Goal: Task Accomplishment & Management: Use online tool/utility

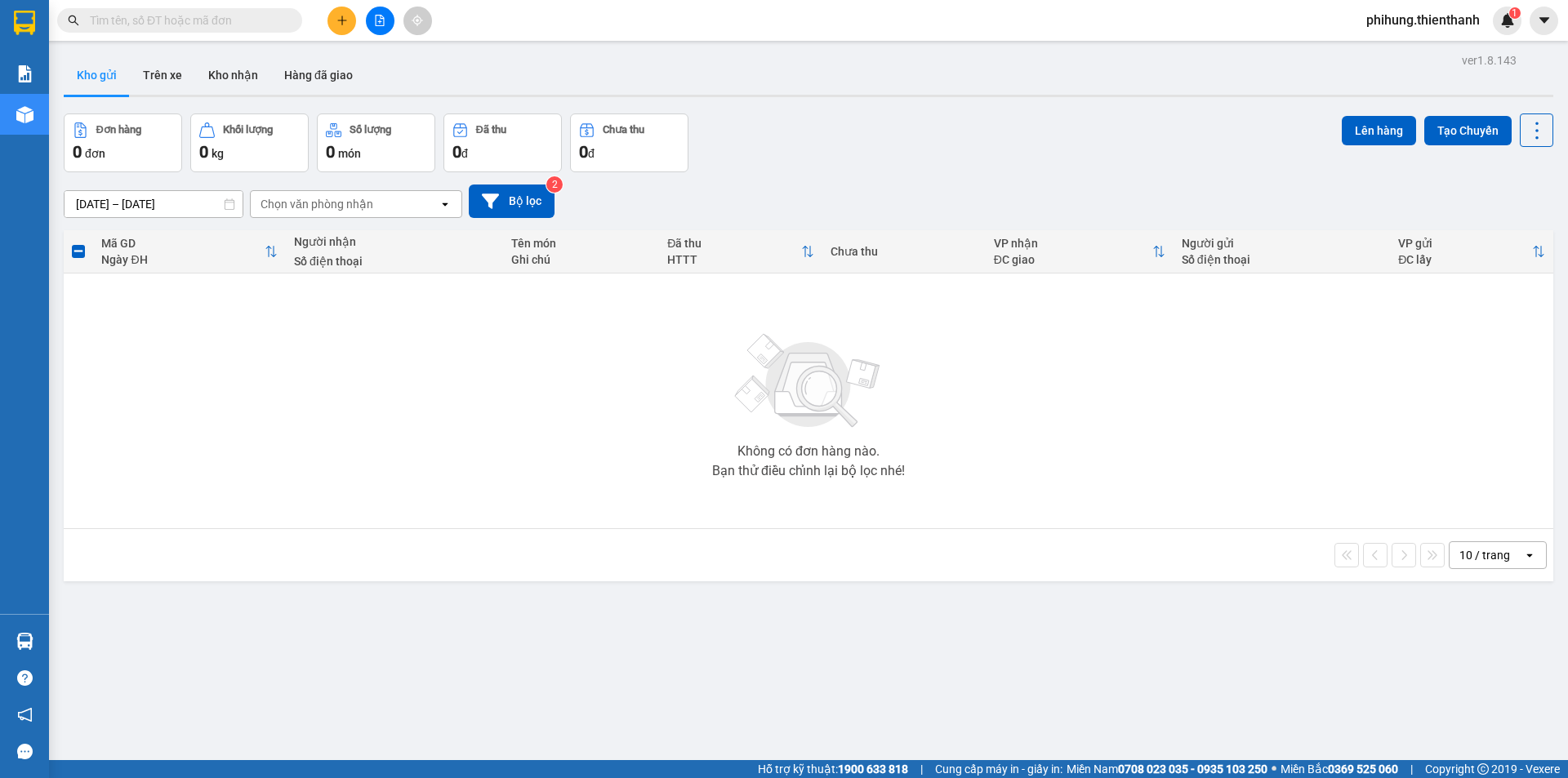
click at [378, 18] on icon "file-add" at bounding box center [379, 20] width 11 height 11
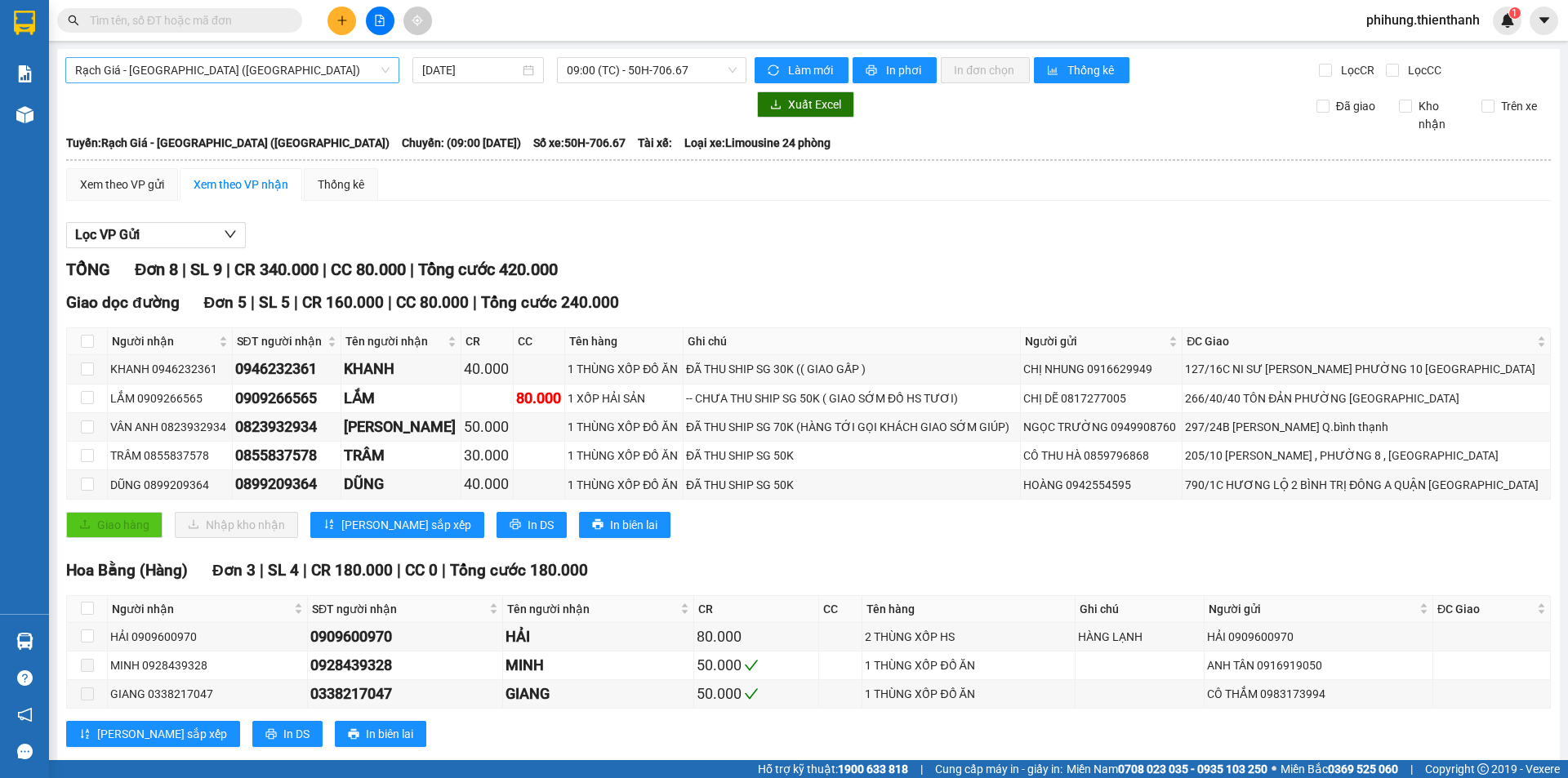
click at [310, 66] on span "Rạch Giá - [GEOGRAPHIC_DATA] ([GEOGRAPHIC_DATA])" at bounding box center [232, 70] width 314 height 25
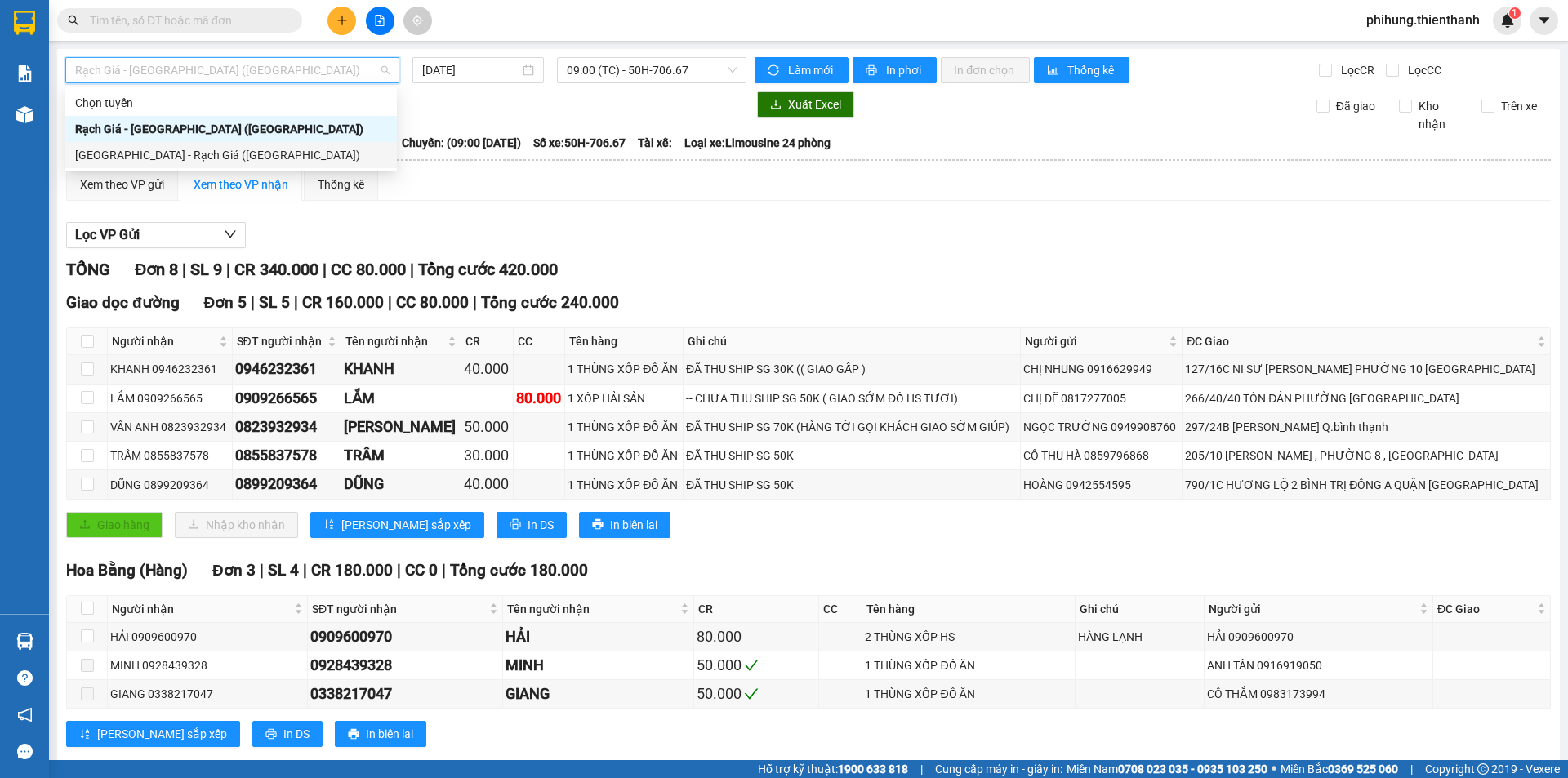
click at [212, 148] on div "[GEOGRAPHIC_DATA] - Rạch Giá ([GEOGRAPHIC_DATA])" at bounding box center [231, 155] width 312 height 18
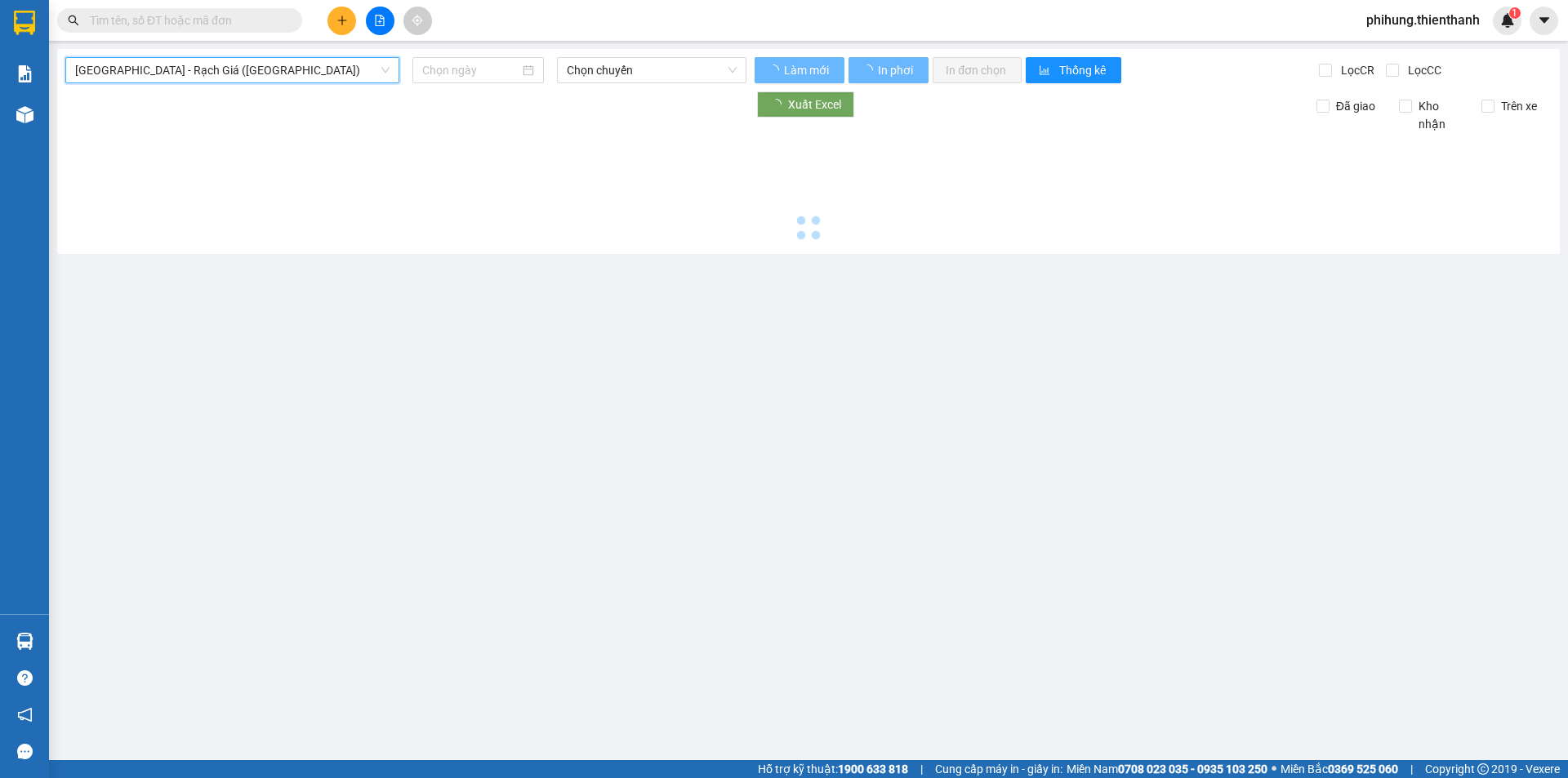
type input "[DATE]"
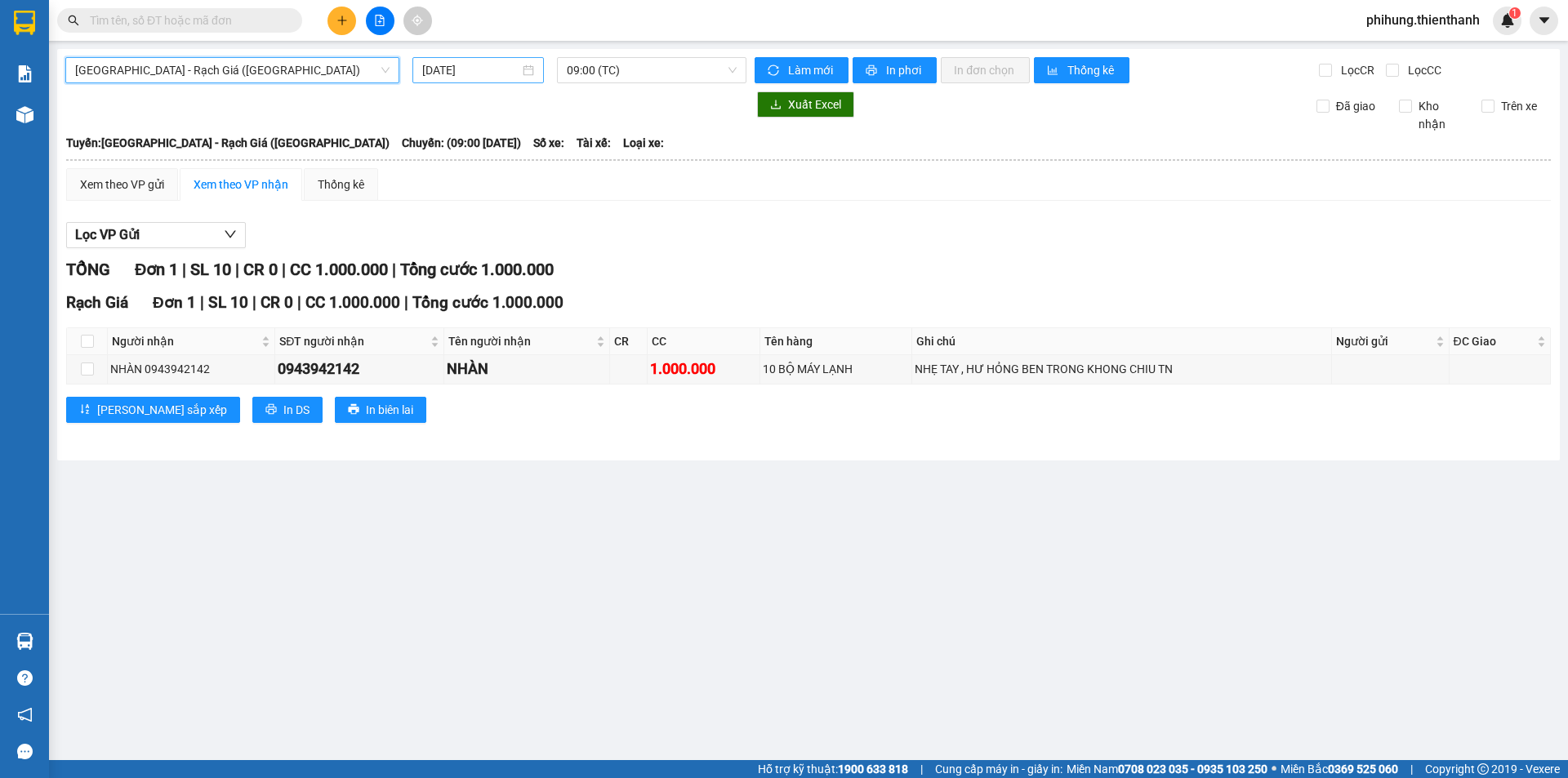
click at [468, 80] on div "[DATE]" at bounding box center [478, 70] width 131 height 26
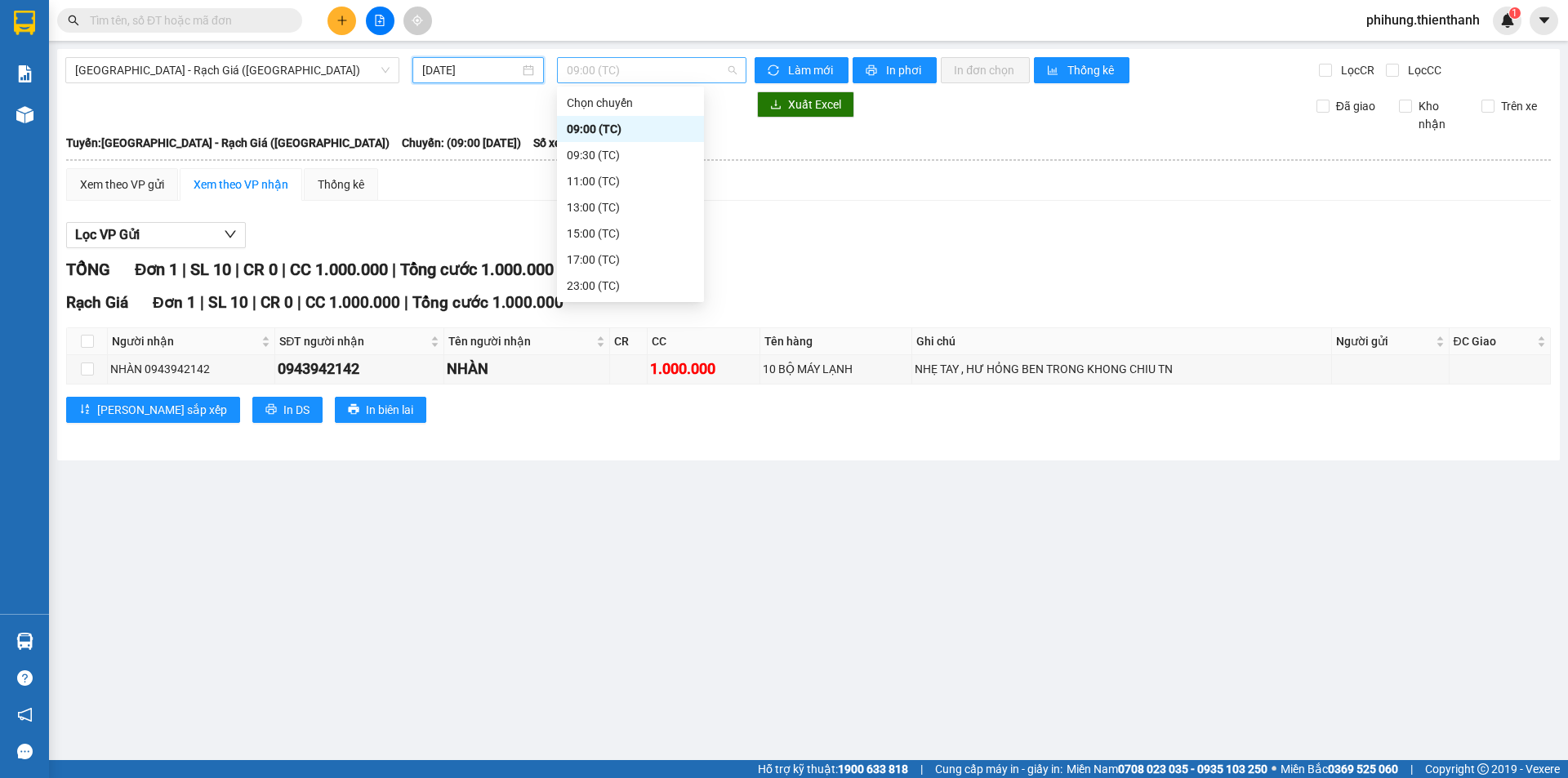
click at [657, 73] on span "09:00 (TC)" at bounding box center [651, 70] width 170 height 25
drag, startPoint x: 251, startPoint y: 75, endPoint x: 231, endPoint y: 93, distance: 26.9
click at [248, 81] on span "[GEOGRAPHIC_DATA] - Rạch Giá ([GEOGRAPHIC_DATA])" at bounding box center [232, 70] width 314 height 25
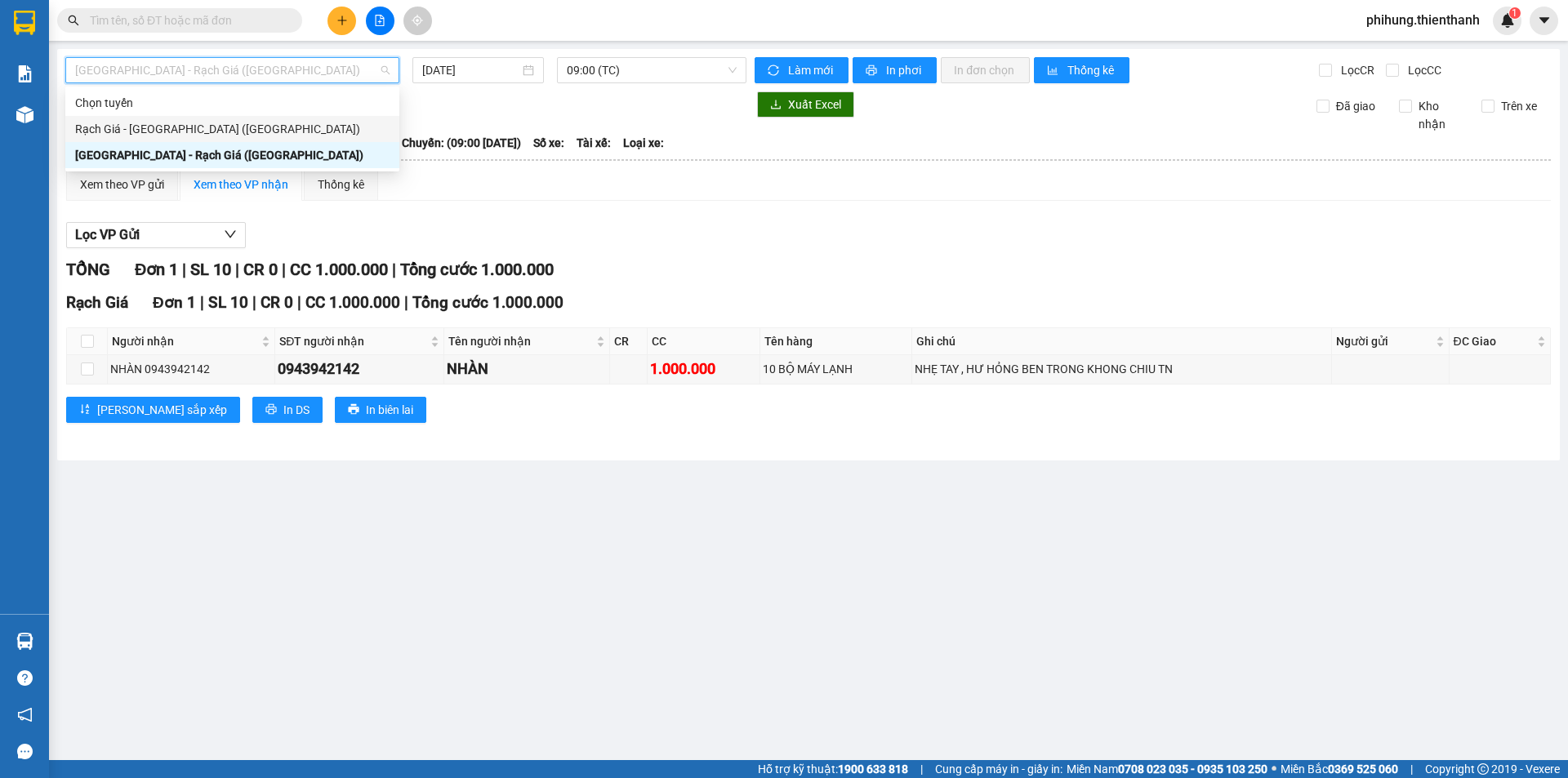
drag, startPoint x: 184, startPoint y: 164, endPoint x: 226, endPoint y: 131, distance: 53.4
click at [226, 131] on div "Chọn tuyến [GEOGRAPHIC_DATA] - [GEOGRAPHIC_DATA] ([GEOGRAPHIC_DATA]) [GEOGRAPHI…" at bounding box center [233, 129] width 334 height 78
click at [228, 129] on div "Rạch Giá - [GEOGRAPHIC_DATA] ([GEOGRAPHIC_DATA])" at bounding box center [232, 129] width 314 height 18
type input "[DATE]"
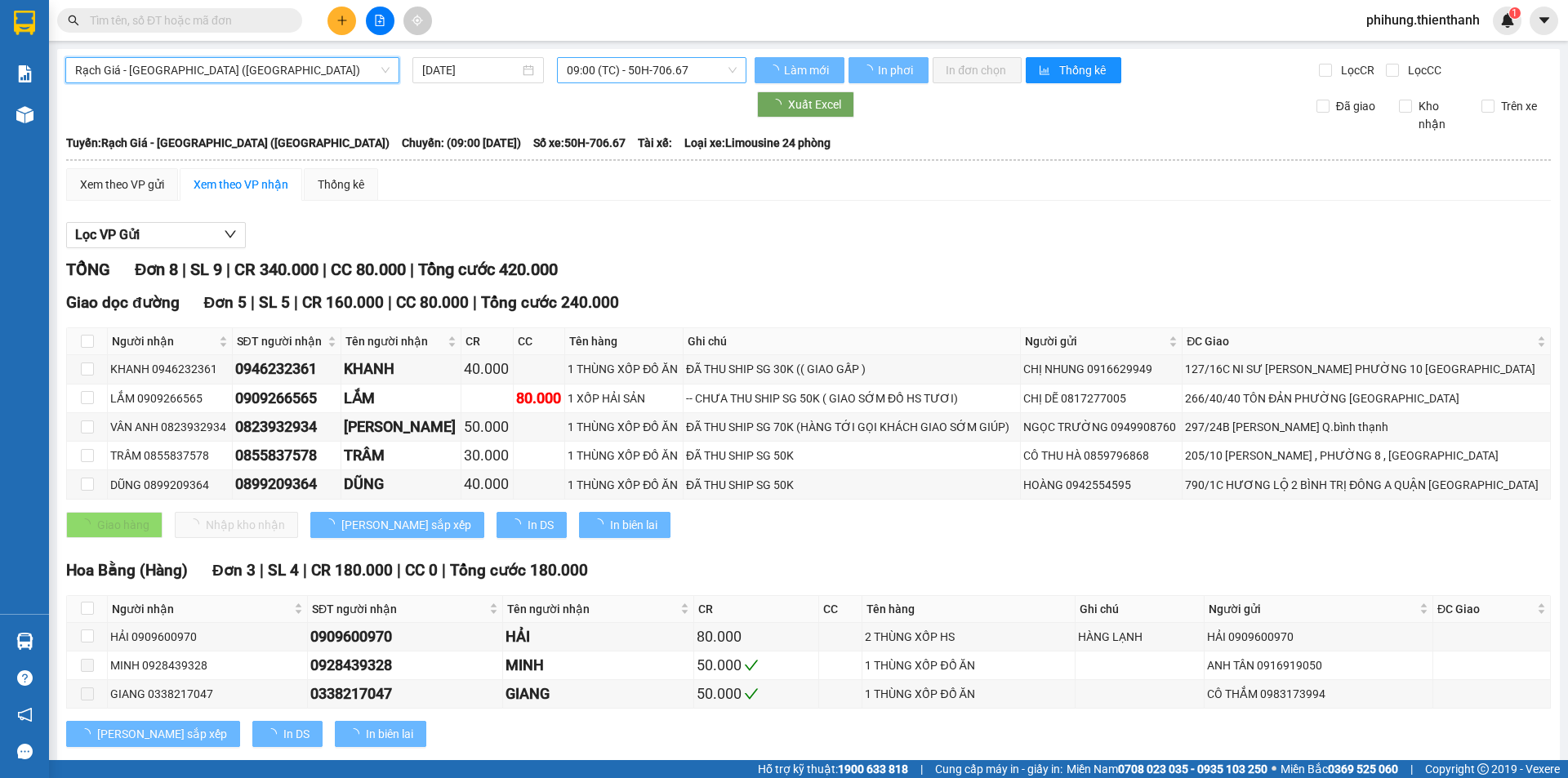
click at [639, 58] on span "09:00 (TC) - 50H-706.67" at bounding box center [651, 70] width 170 height 25
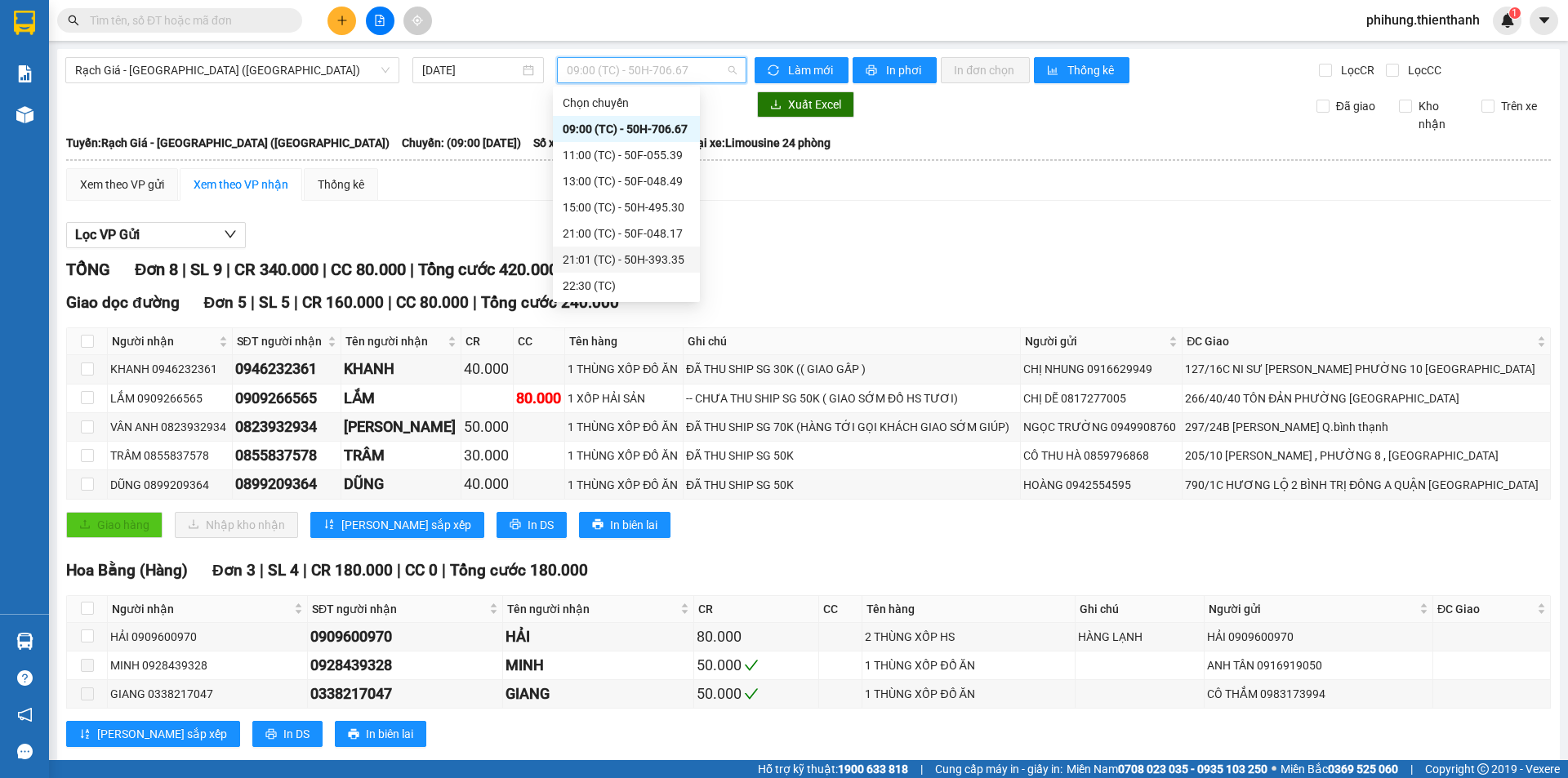
drag, startPoint x: 619, startPoint y: 261, endPoint x: 630, endPoint y: 280, distance: 22.0
click at [623, 262] on div "21:01 (TC) - 50H-393.35" at bounding box center [626, 259] width 128 height 18
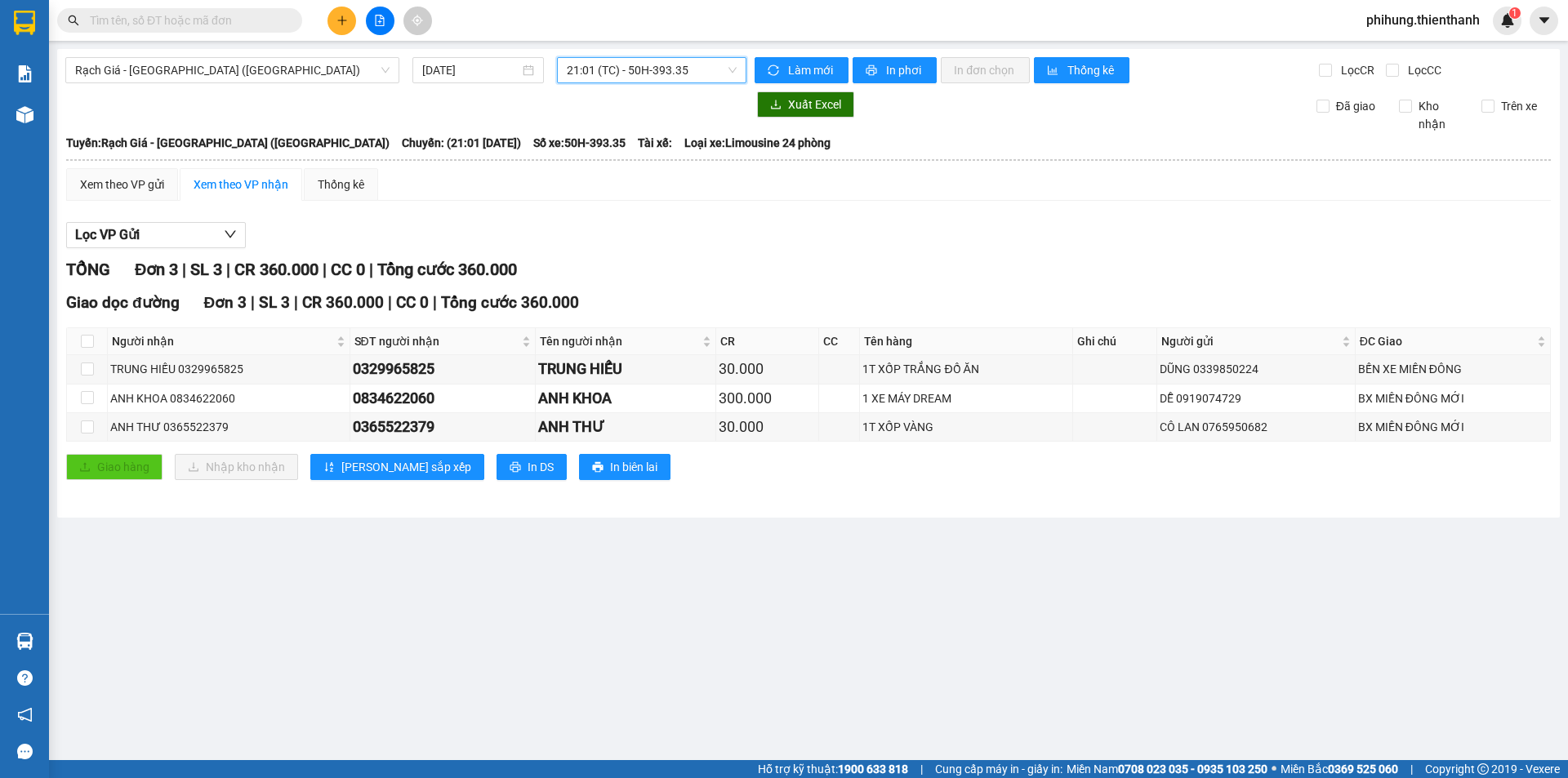
click at [683, 62] on span "21:01 (TC) - 50H-393.35" at bounding box center [651, 70] width 170 height 25
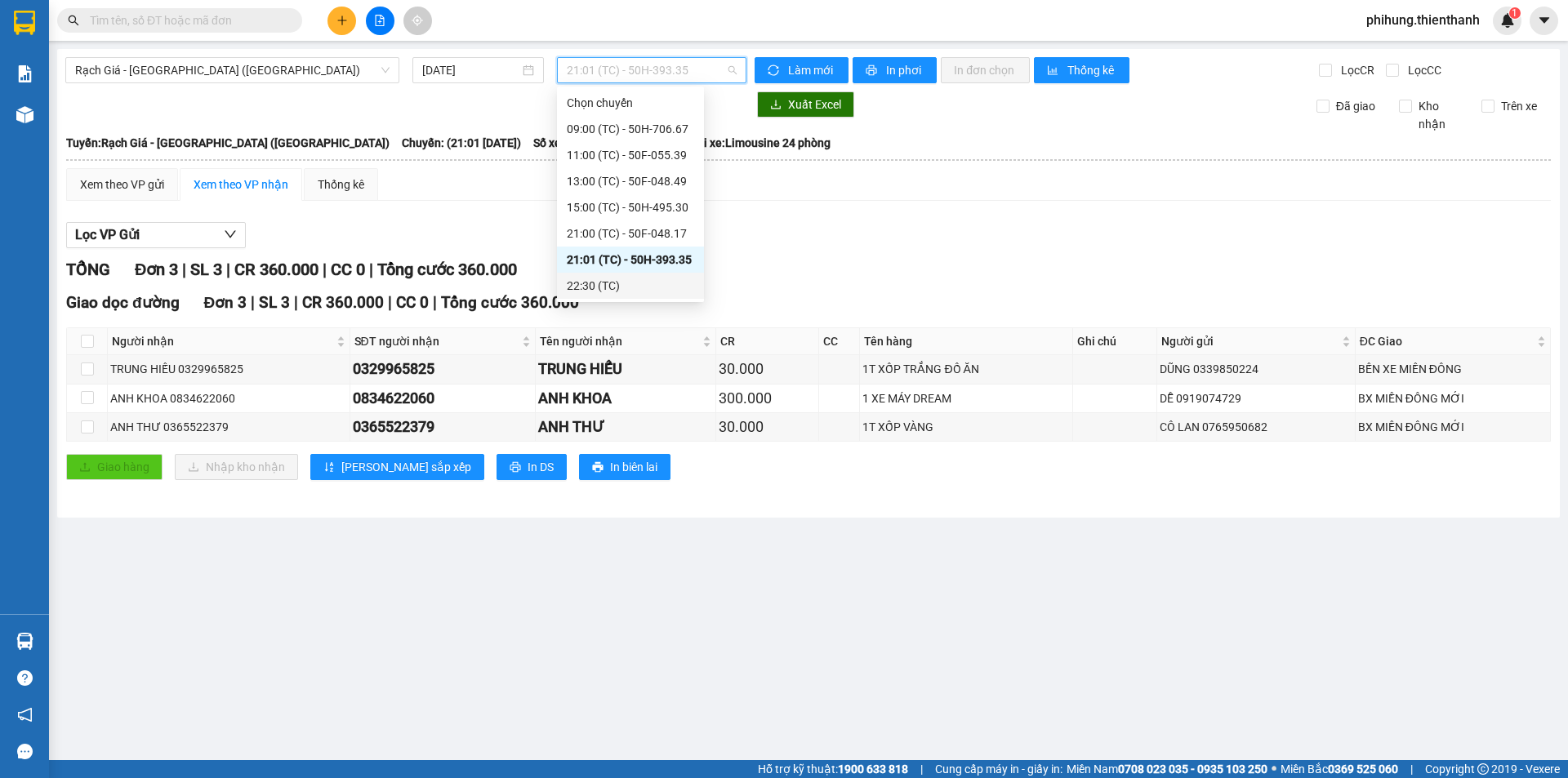
click at [645, 289] on div "22:30 (TC)" at bounding box center [631, 285] width 128 height 18
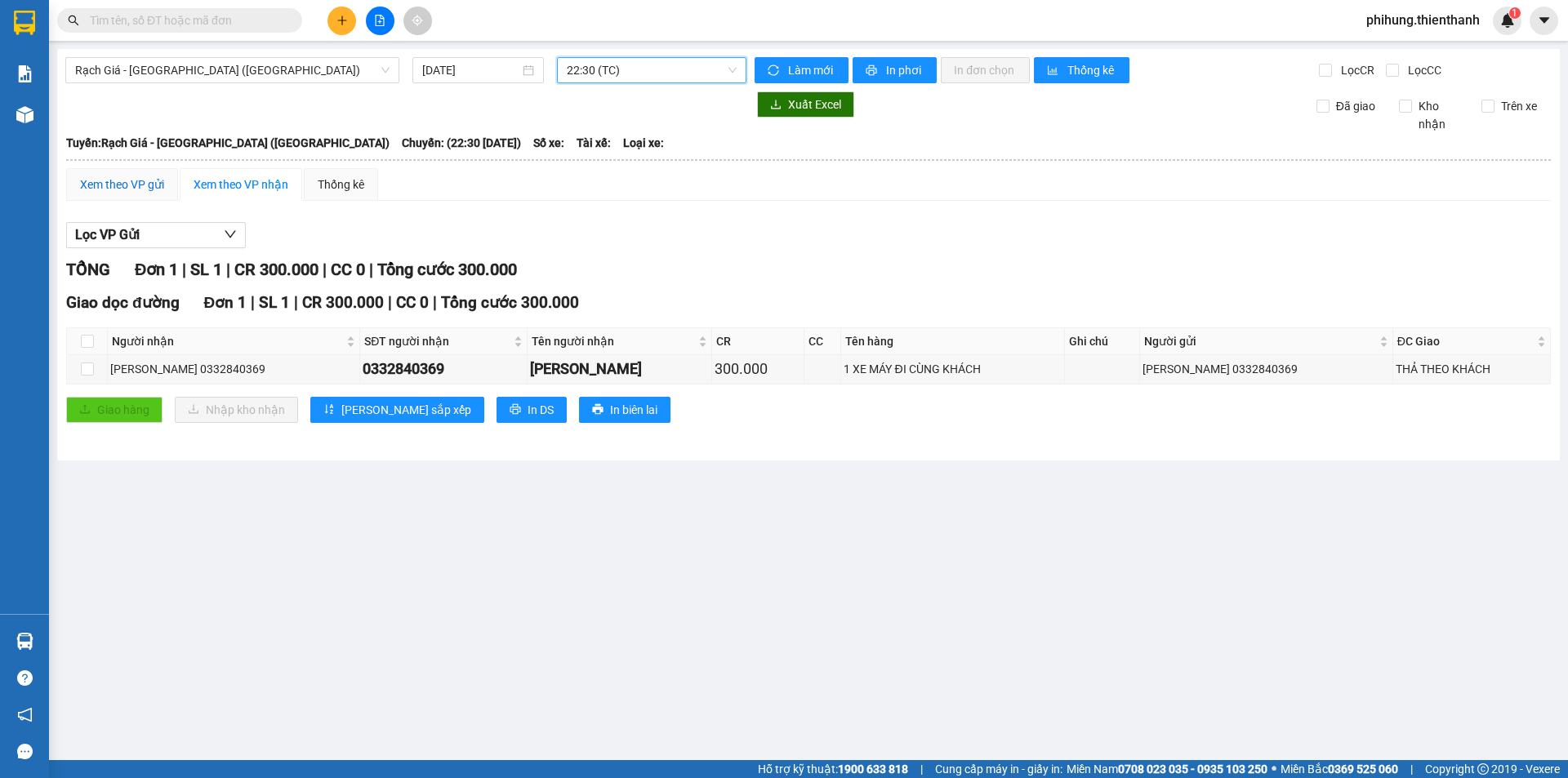
click at [148, 182] on div "Xem theo VP gửi" at bounding box center [122, 184] width 84 height 18
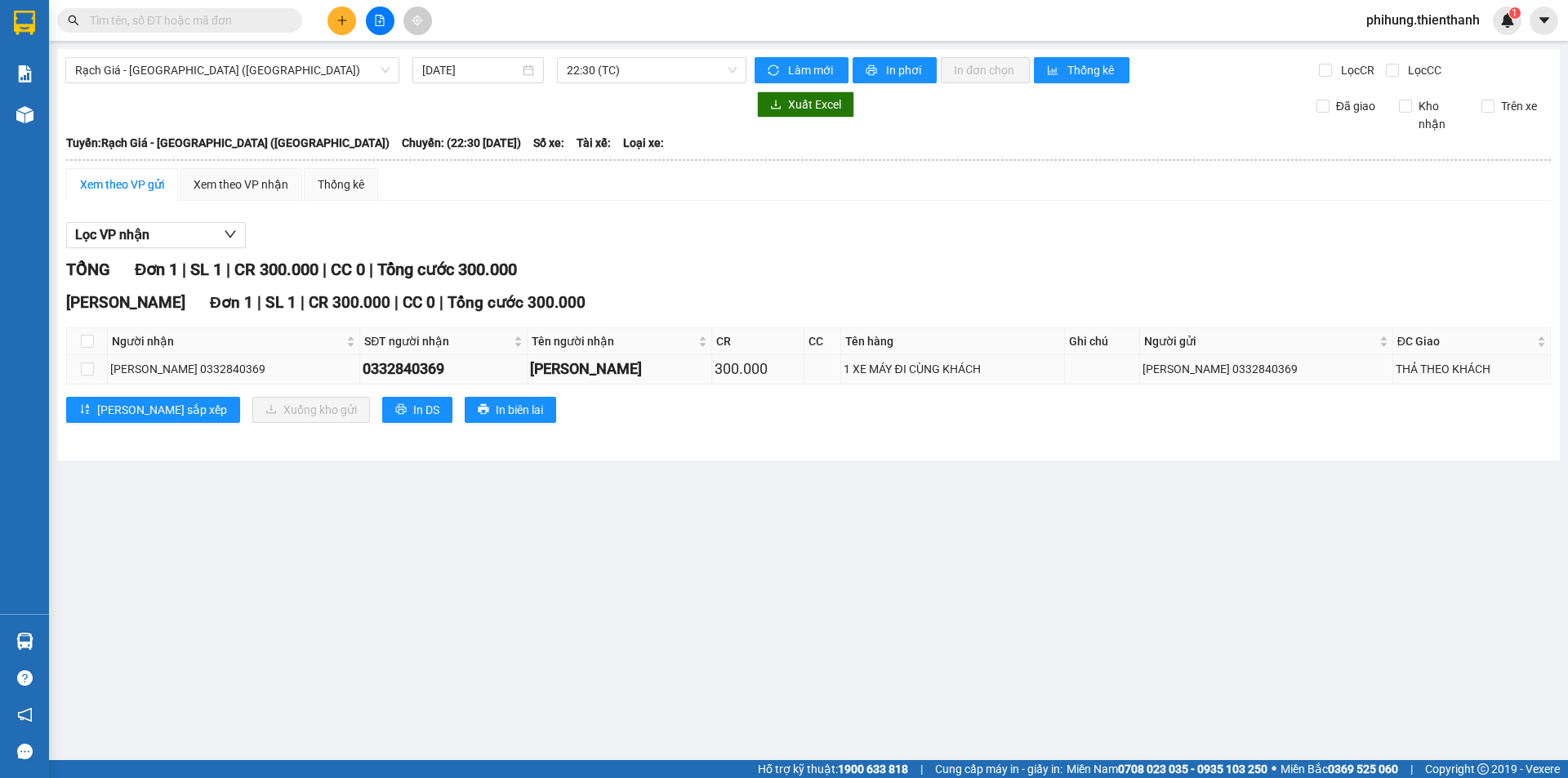
click at [205, 364] on div "[PERSON_NAME] 0332840369" at bounding box center [233, 369] width 246 height 18
click at [90, 364] on input "checkbox" at bounding box center [87, 369] width 13 height 13
checkbox input "true"
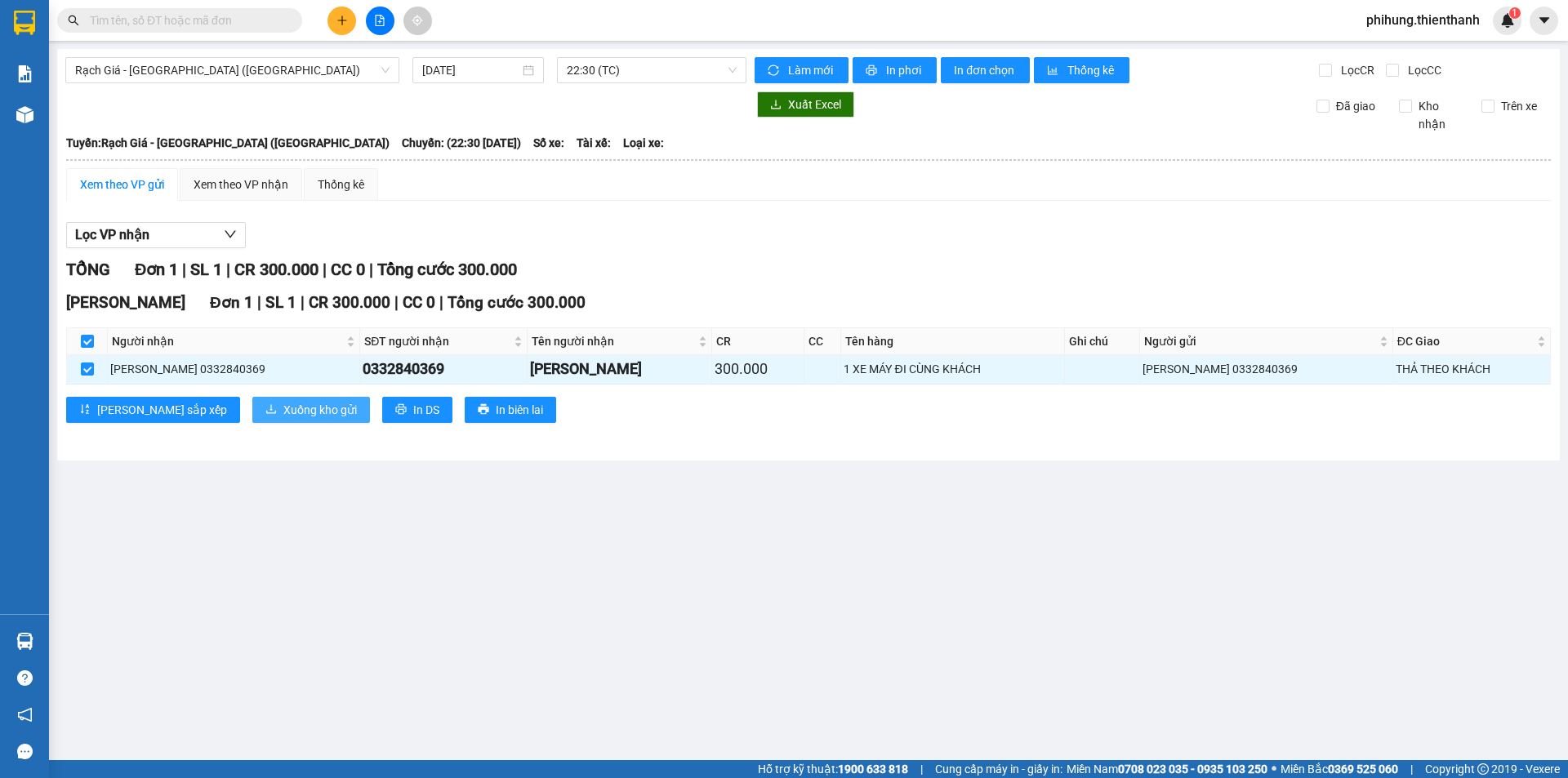
click at [284, 404] on span "Xuống kho gửi" at bounding box center [320, 410] width 73 height 18
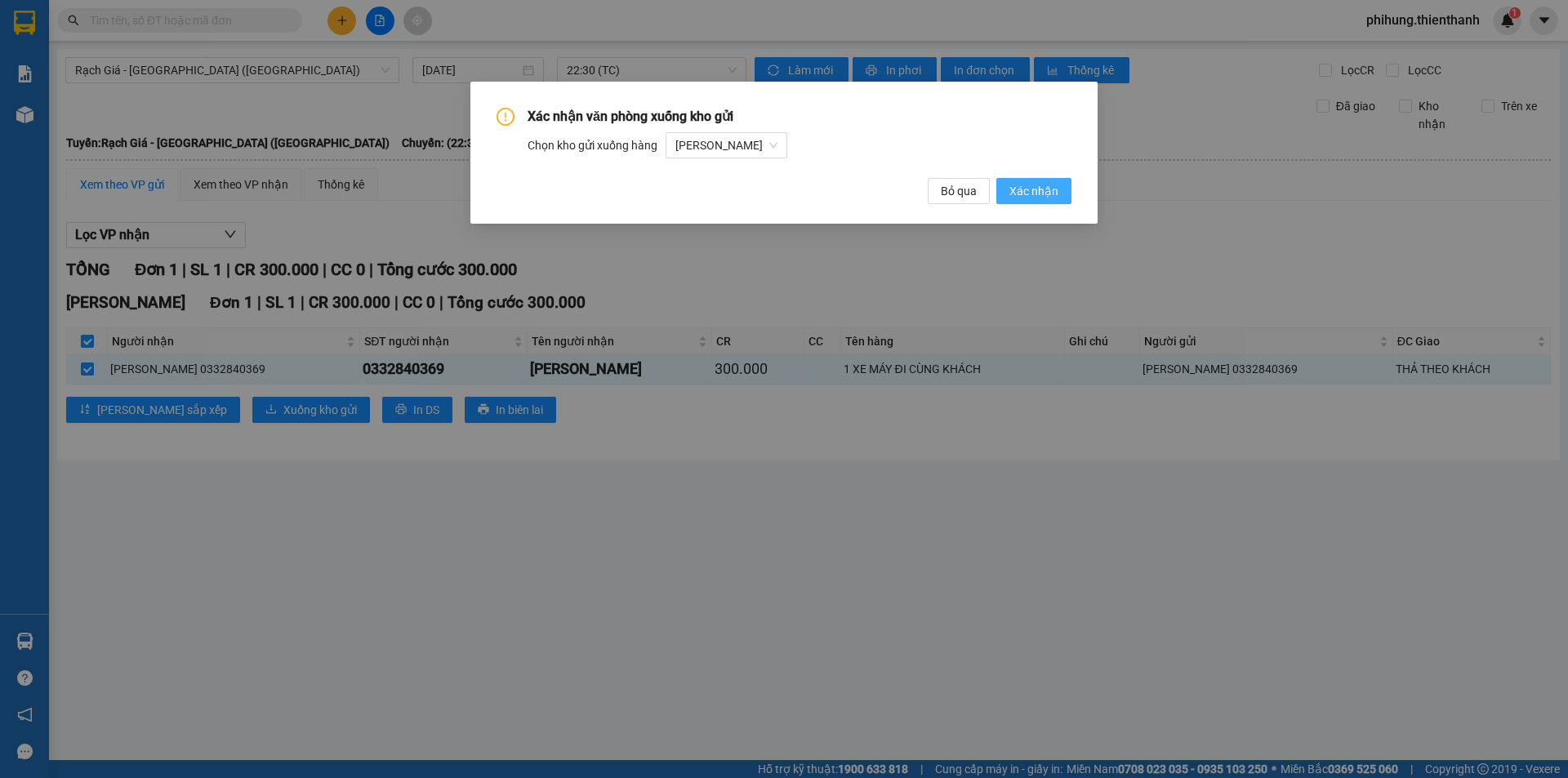
click at [1052, 189] on span "Xác nhận" at bounding box center [1035, 191] width 49 height 18
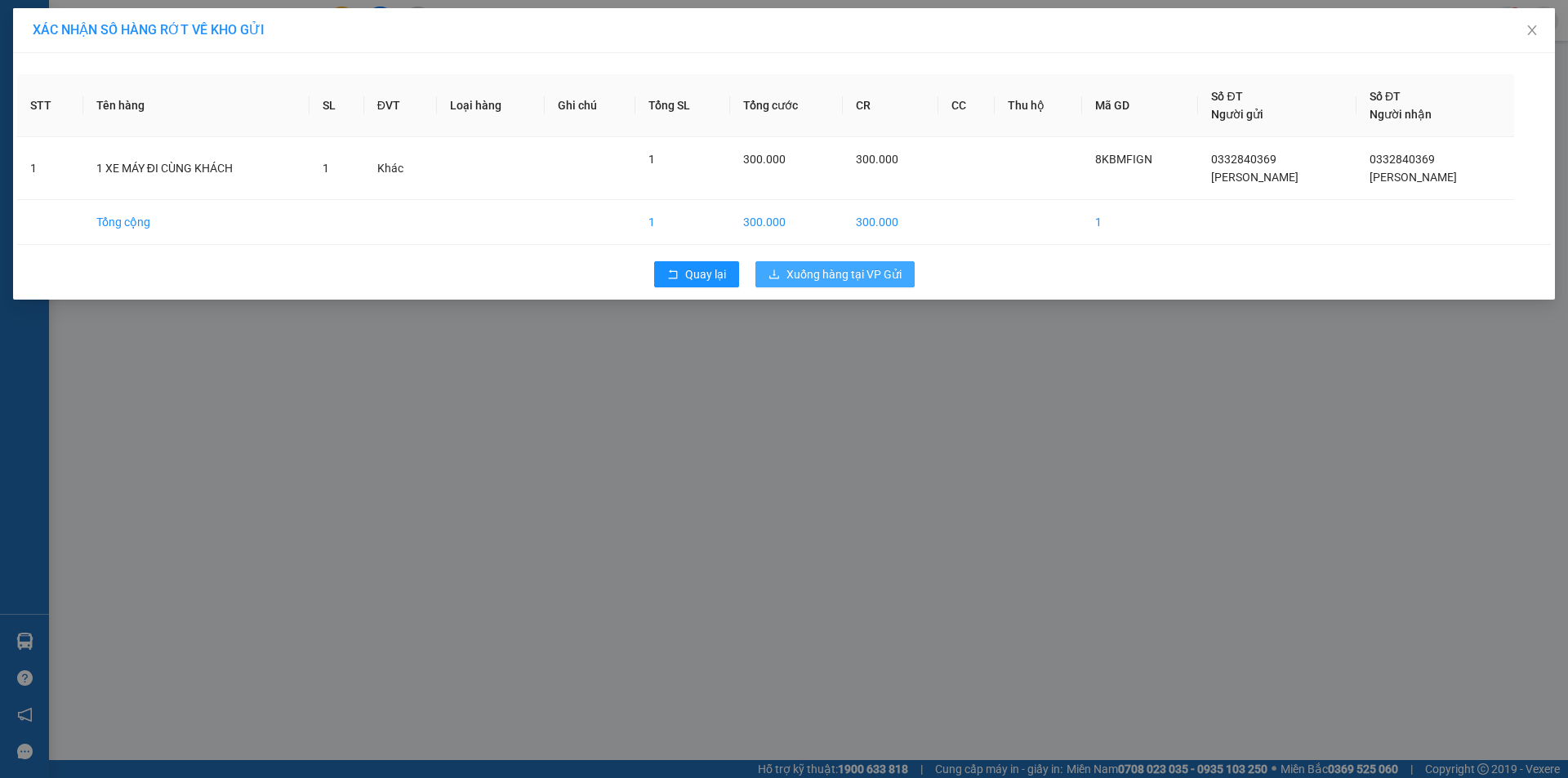
click at [803, 270] on span "Xuống hàng tại VP Gửi" at bounding box center [844, 274] width 115 height 18
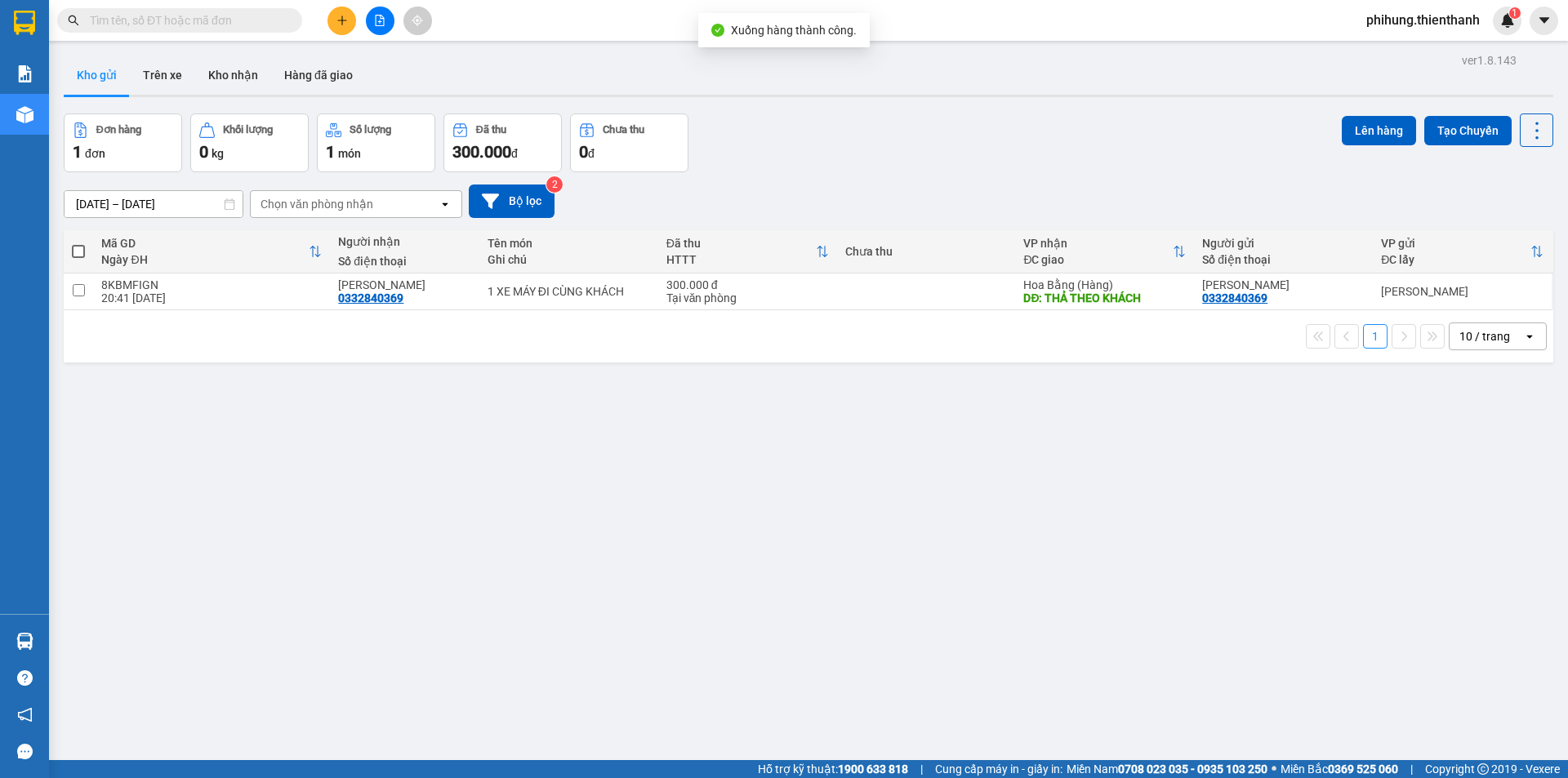
click at [372, 32] on button at bounding box center [380, 21] width 29 height 29
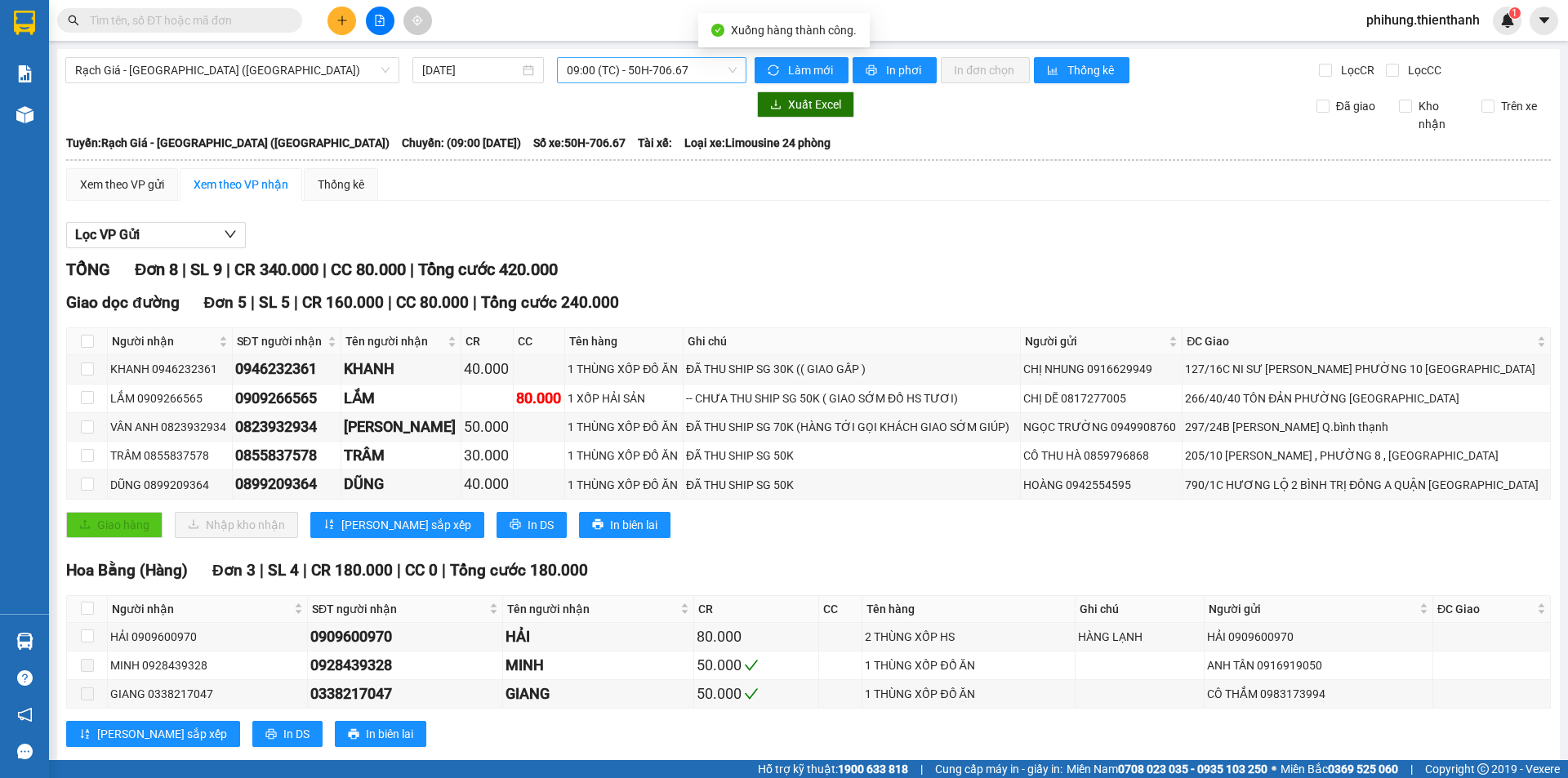
click at [619, 76] on span "09:00 (TC) - 50H-706.67" at bounding box center [651, 70] width 170 height 25
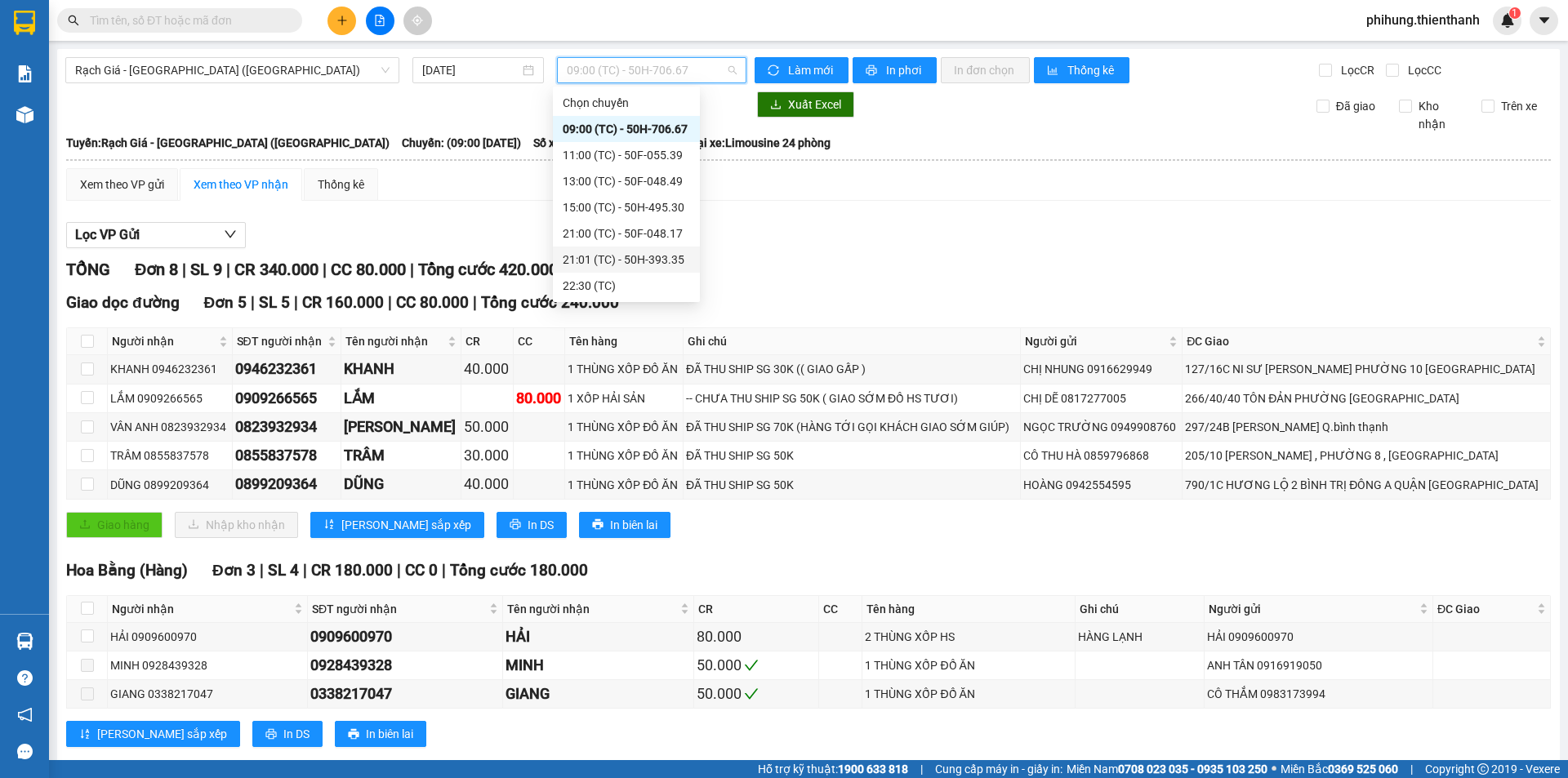
click at [590, 255] on div "21:01 (TC) - 50H-393.35" at bounding box center [626, 259] width 128 height 18
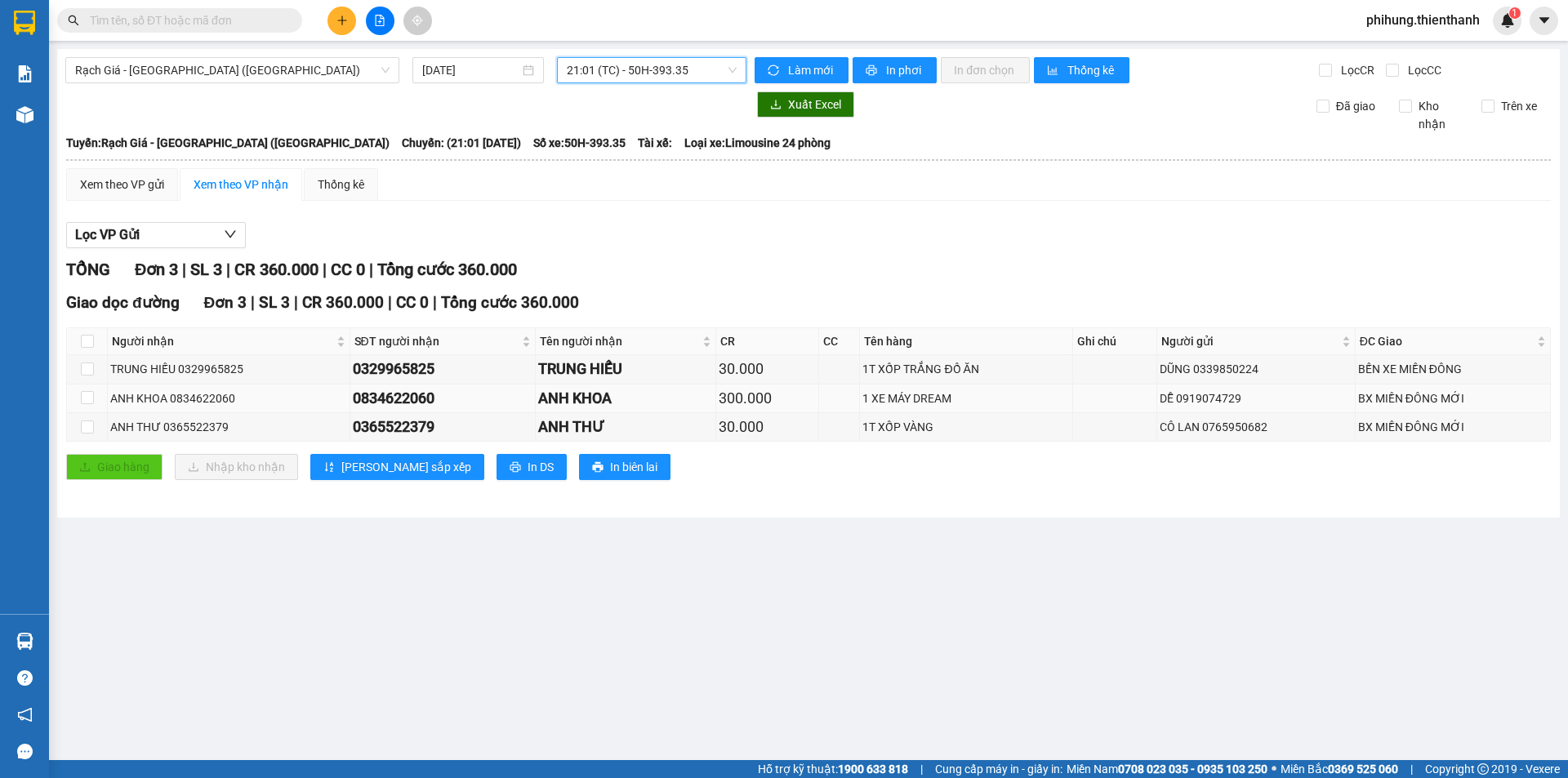
click at [112, 395] on div "ANH KHOA 0834622060" at bounding box center [228, 398] width 237 height 18
click at [90, 398] on input "checkbox" at bounding box center [87, 397] width 13 height 13
checkbox input "true"
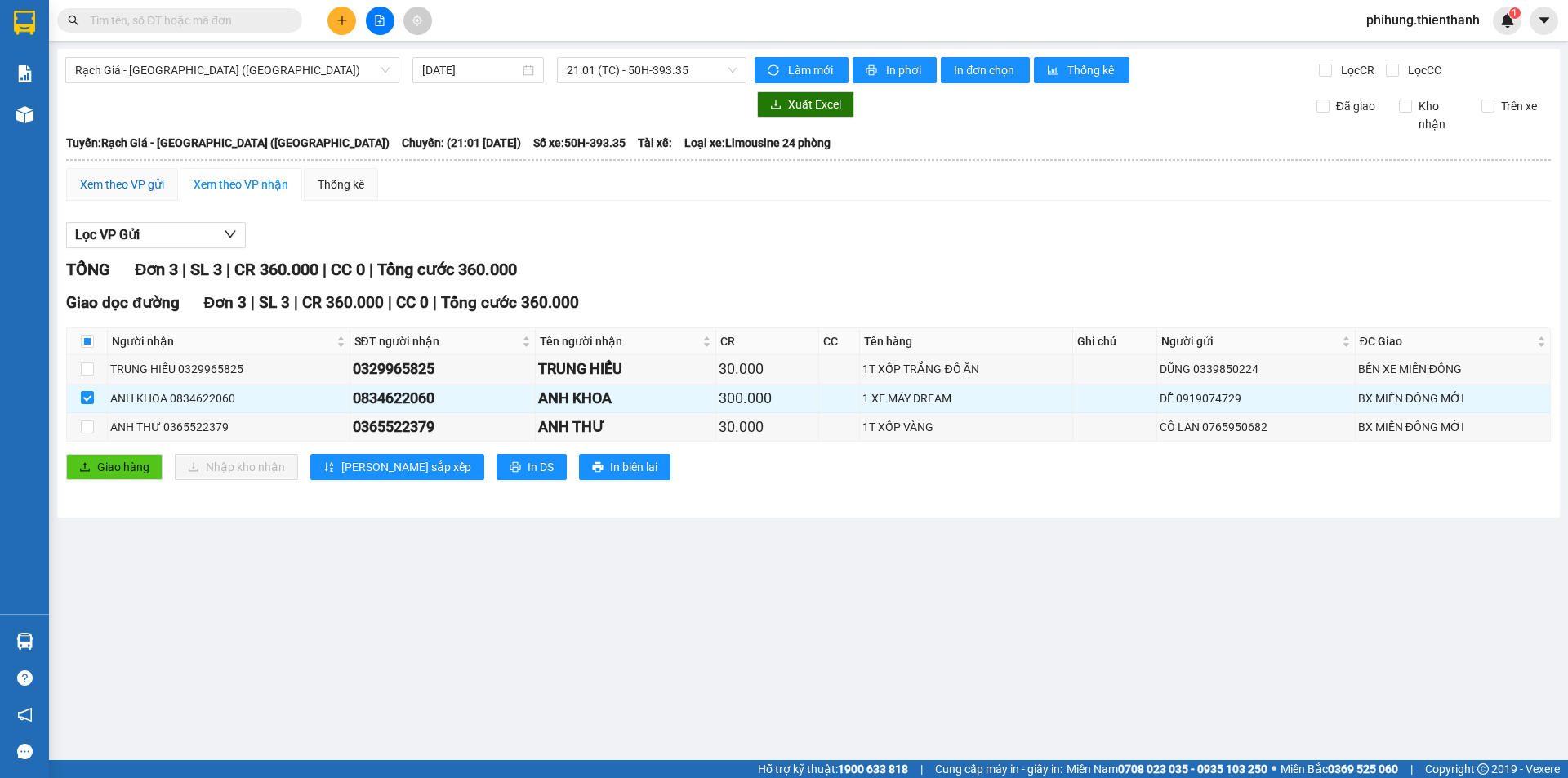
click at [132, 184] on div "Xem theo VP gửi" at bounding box center [122, 184] width 84 height 18
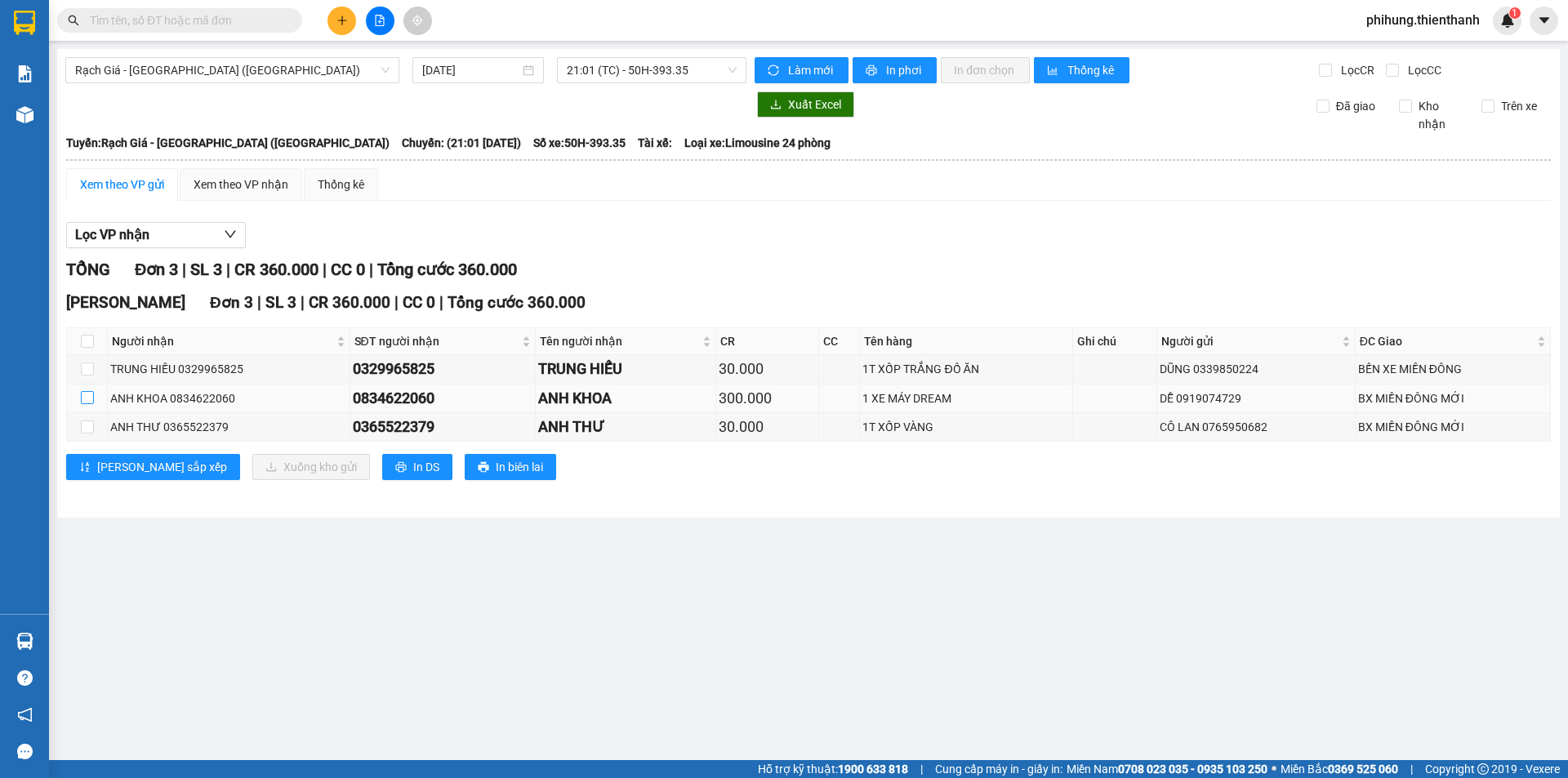
click at [92, 396] on input "checkbox" at bounding box center [87, 397] width 13 height 13
checkbox input "true"
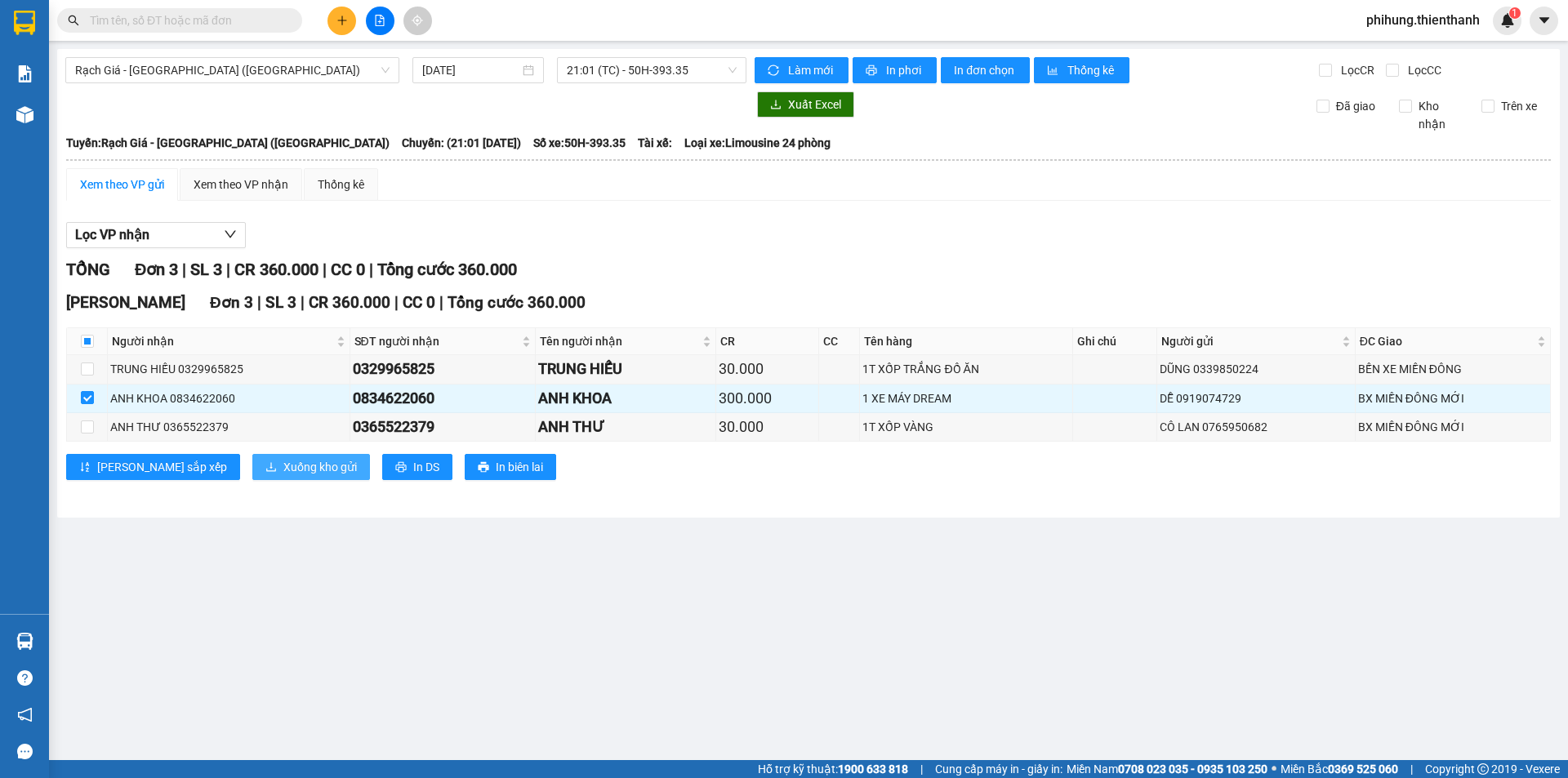
click at [284, 476] on span "Xuống kho gửi" at bounding box center [320, 467] width 73 height 18
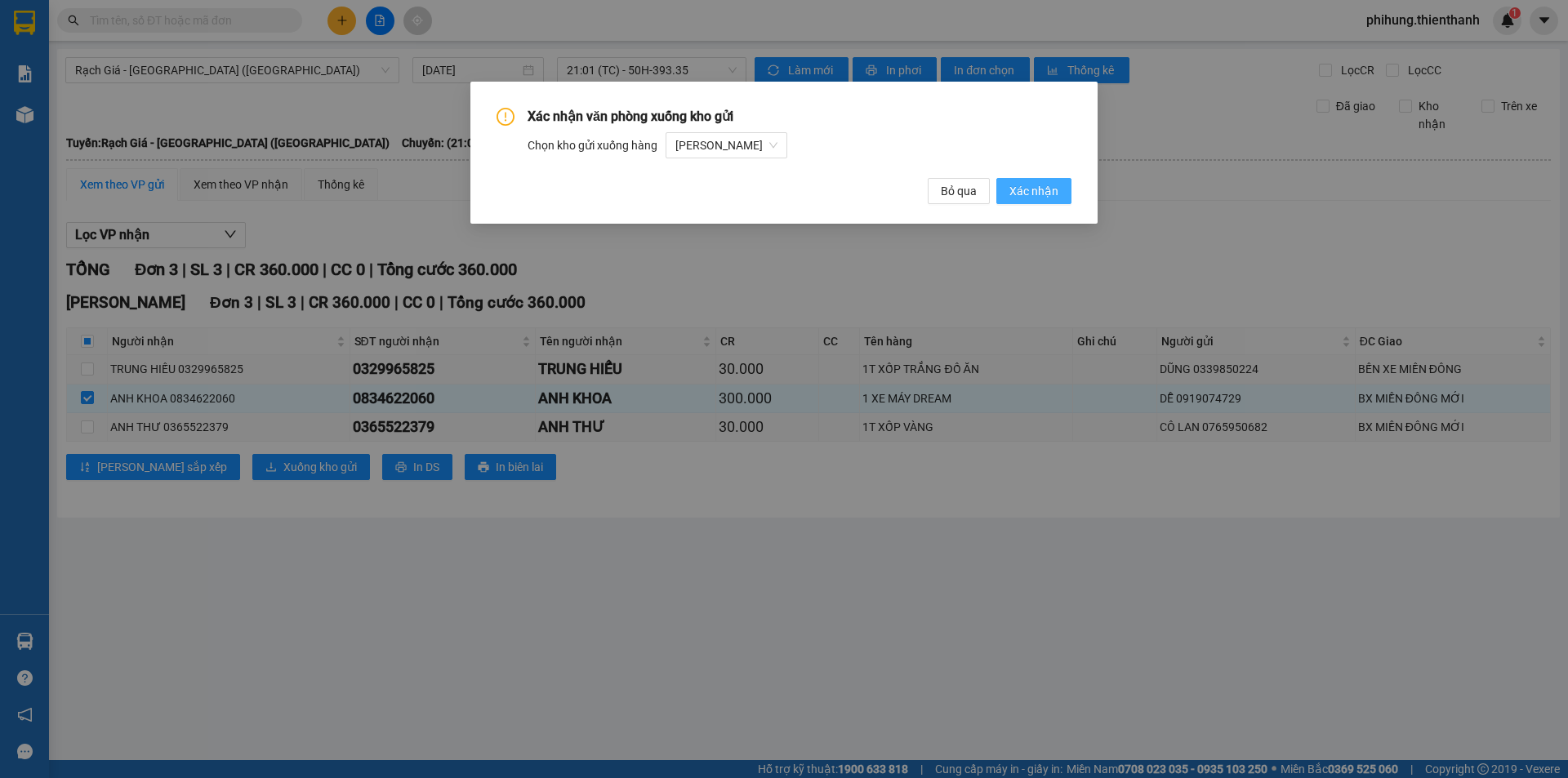
click at [1054, 190] on span "Xác nhận" at bounding box center [1035, 191] width 49 height 18
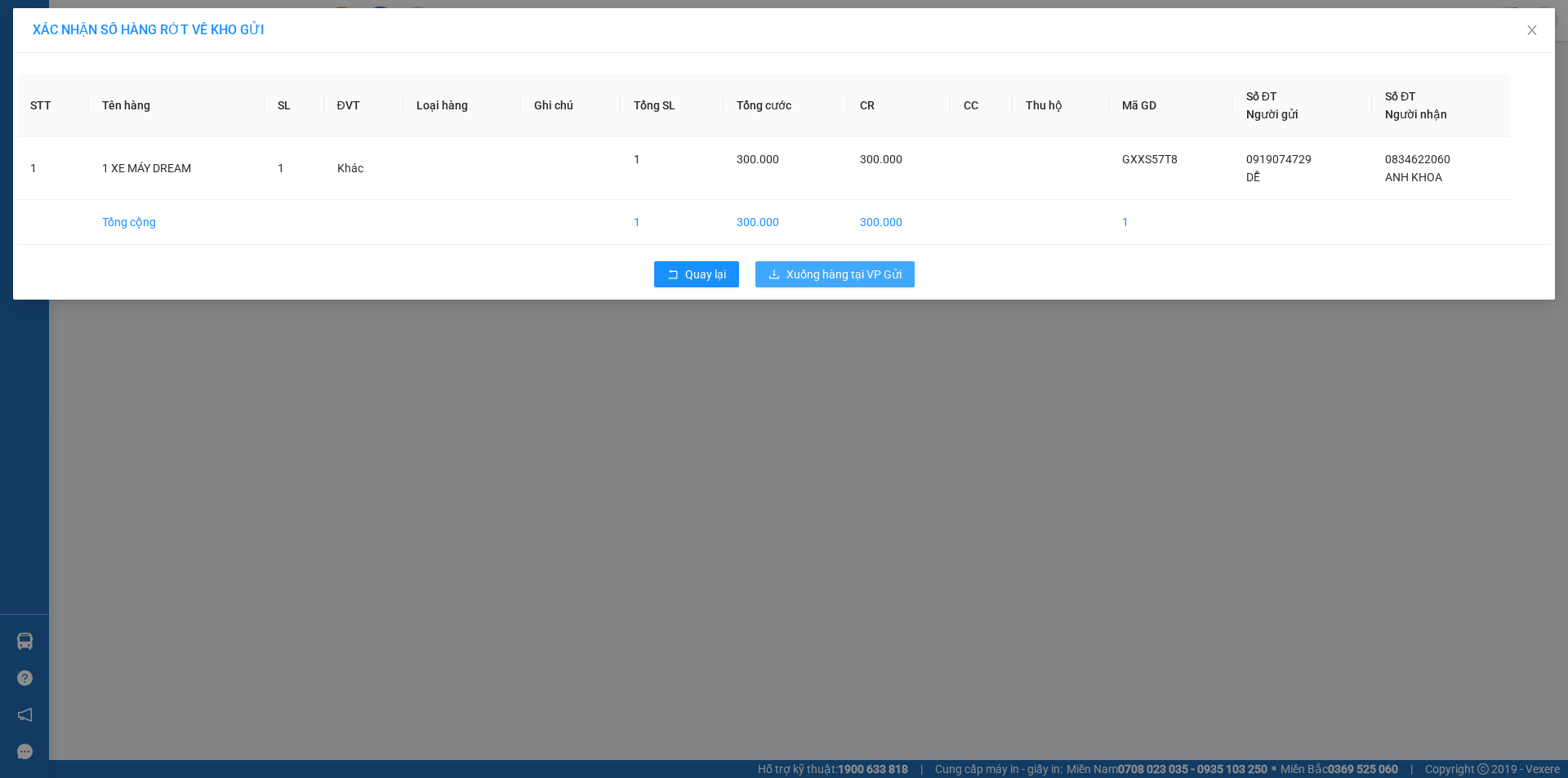
click at [880, 275] on span "Xuống hàng tại VP Gửi" at bounding box center [844, 274] width 115 height 18
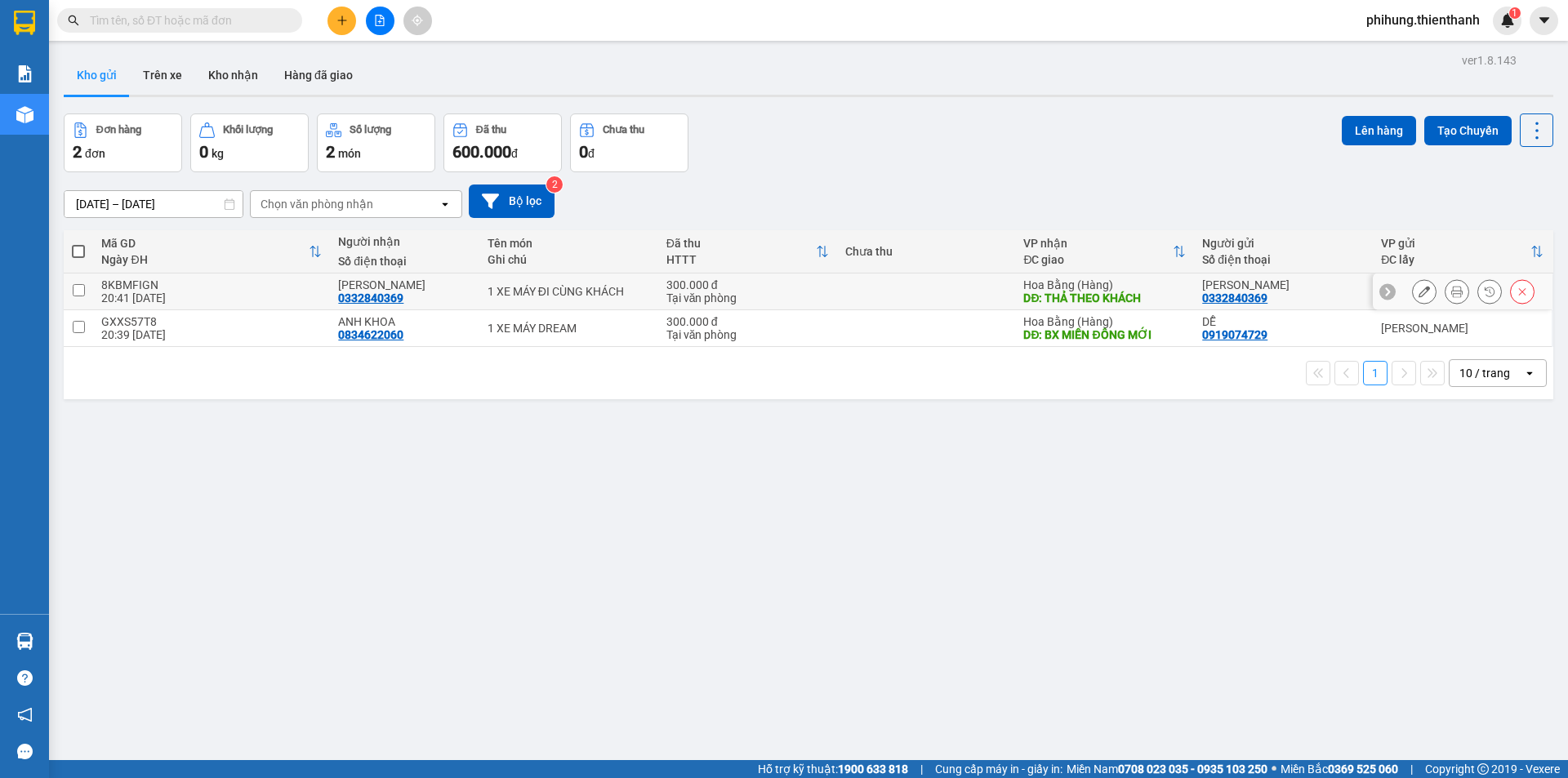
click at [837, 292] on td at bounding box center [926, 291] width 179 height 37
checkbox input "true"
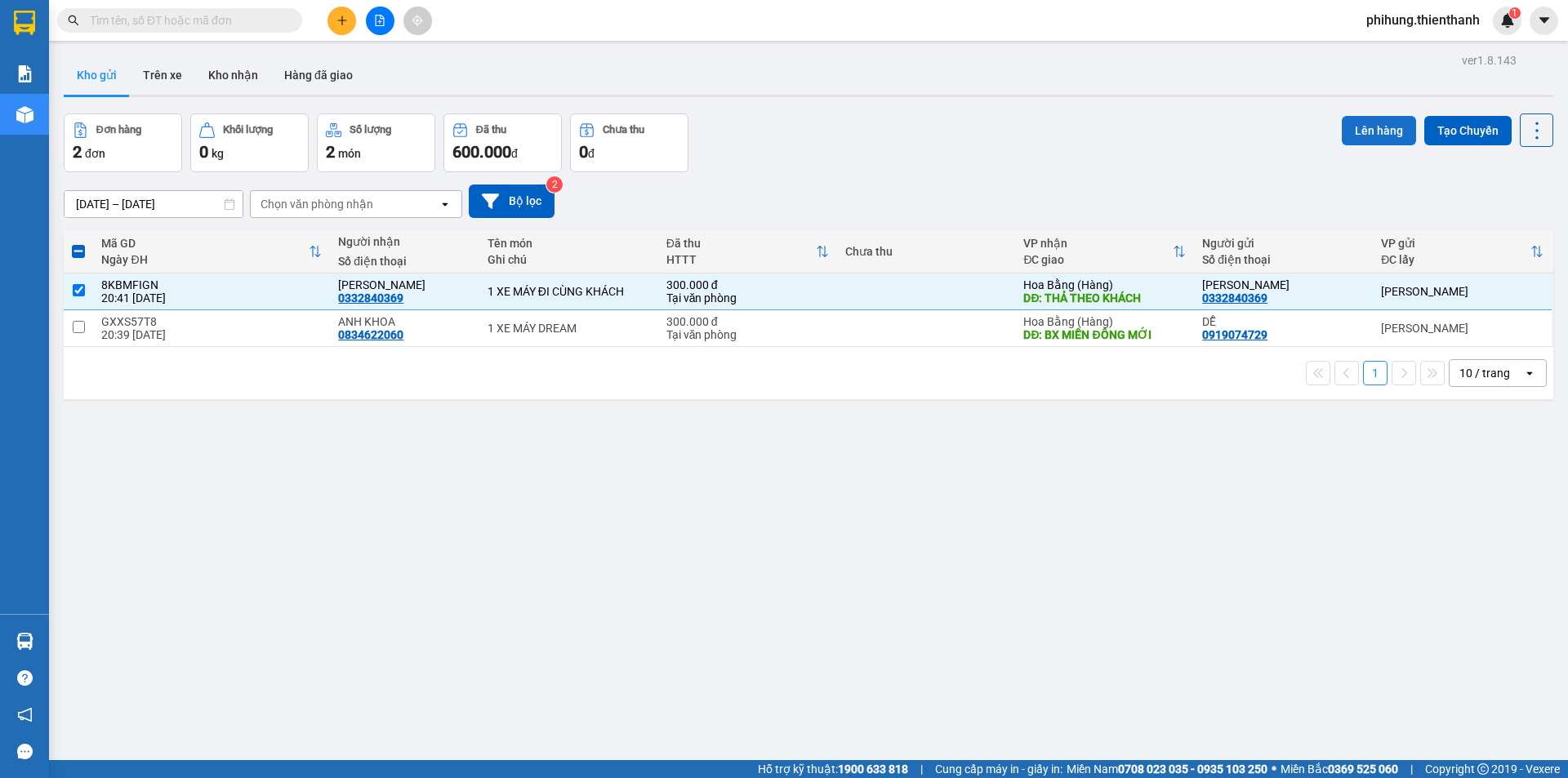
click at [1369, 125] on button "Lên hàng" at bounding box center [1379, 130] width 74 height 30
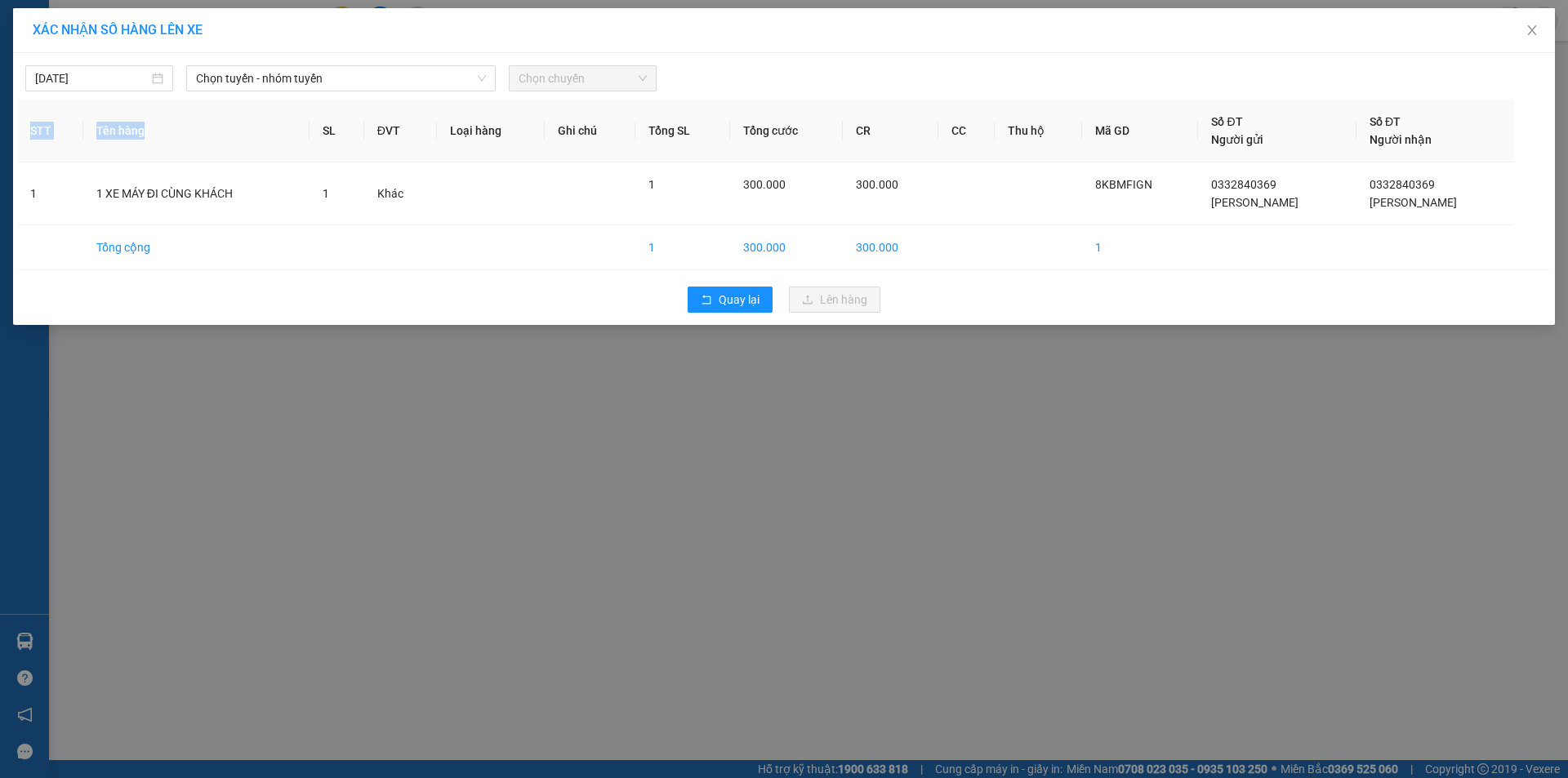
click at [309, 98] on div "[DATE] Chọn tuyến - nhóm tuyến Chọn chuyến STT Tên hàng SL ĐVT Loại hàng Ghi ch…" at bounding box center [784, 188] width 1542 height 272
click at [327, 89] on span "Chọn tuyến - nhóm tuyến" at bounding box center [341, 78] width 290 height 25
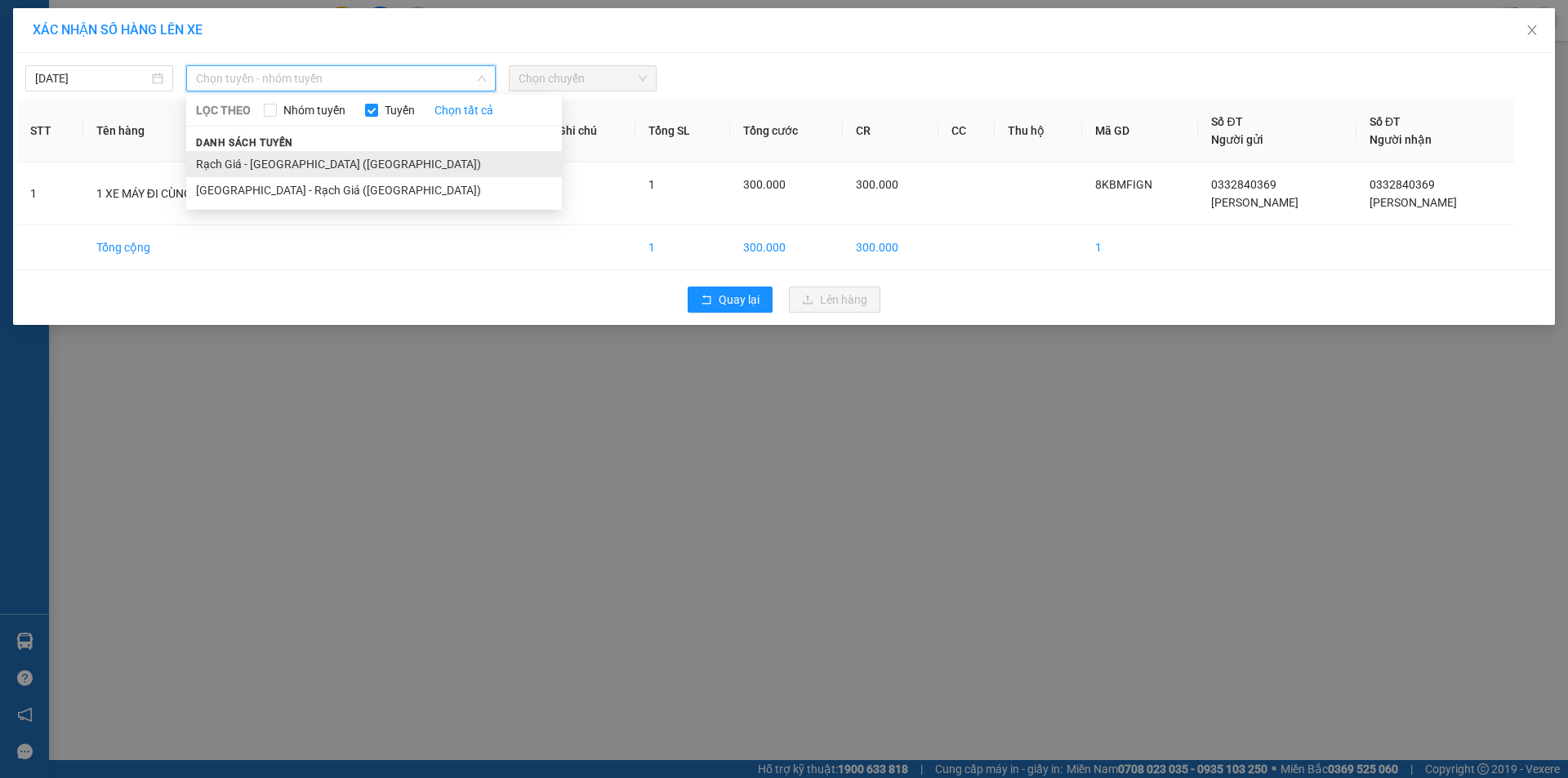
drag, startPoint x: 312, startPoint y: 194, endPoint x: 353, endPoint y: 166, distance: 49.6
click at [353, 166] on ul "Rạch Giá - [GEOGRAPHIC_DATA] ([GEOGRAPHIC_DATA]) [GEOGRAPHIC_DATA] - [GEOGRAPHI…" at bounding box center [374, 176] width 376 height 52
click at [353, 166] on li "Rạch Giá - [GEOGRAPHIC_DATA] ([GEOGRAPHIC_DATA])" at bounding box center [374, 164] width 376 height 26
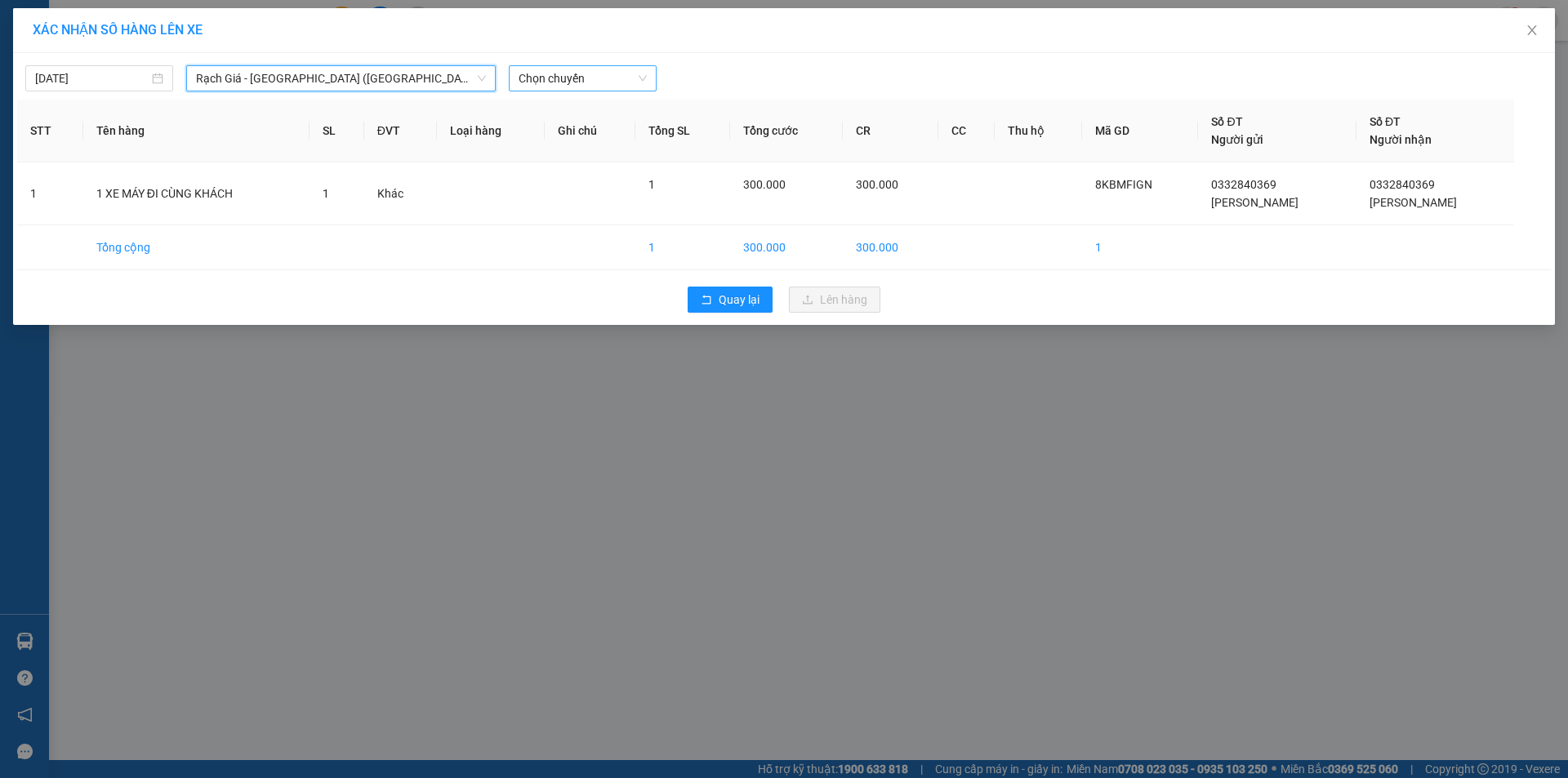
click at [642, 78] on span "Chọn chuyến" at bounding box center [583, 78] width 128 height 25
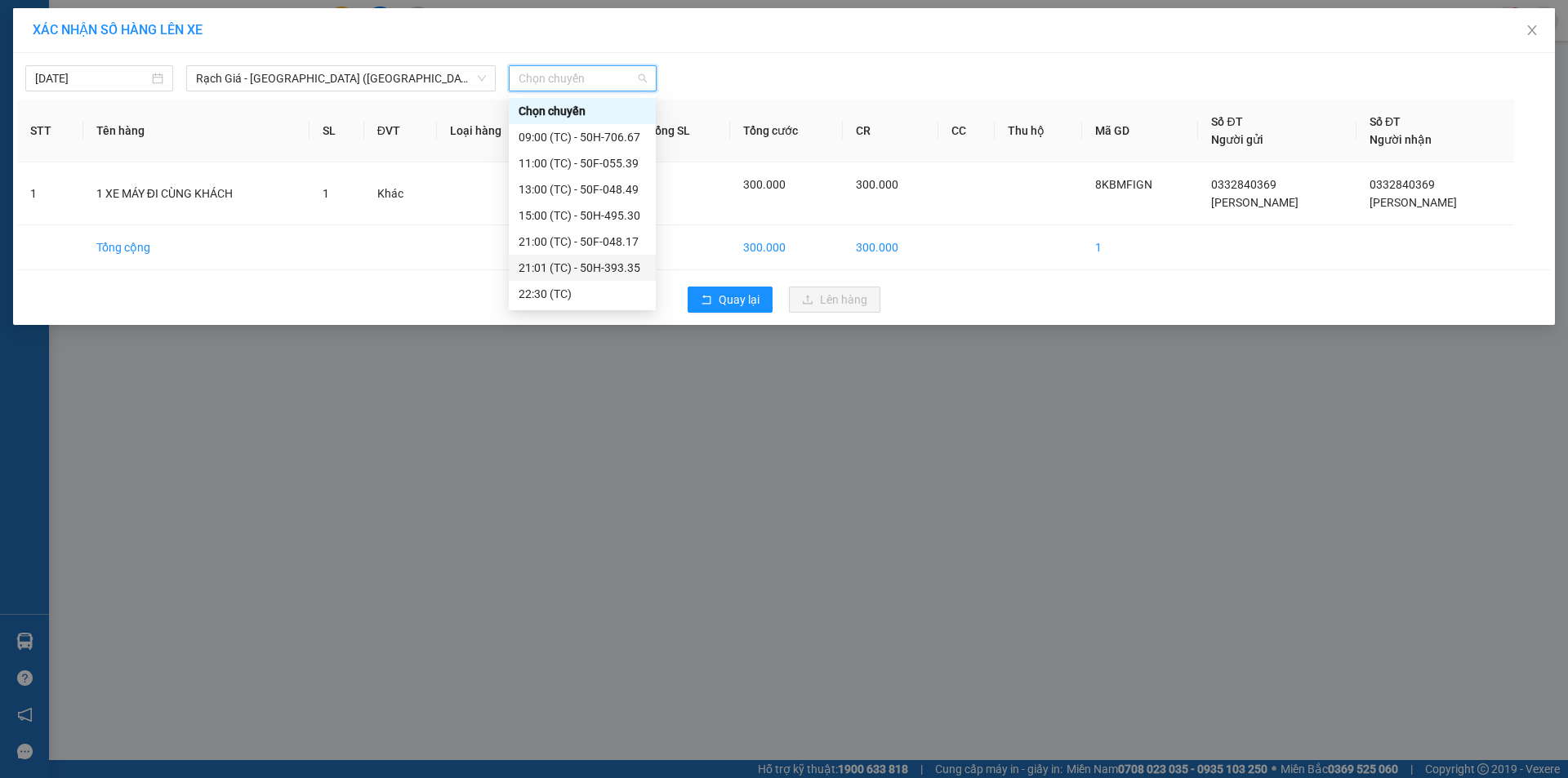
click at [589, 267] on div "21:01 (TC) - 50H-393.35" at bounding box center [583, 268] width 128 height 18
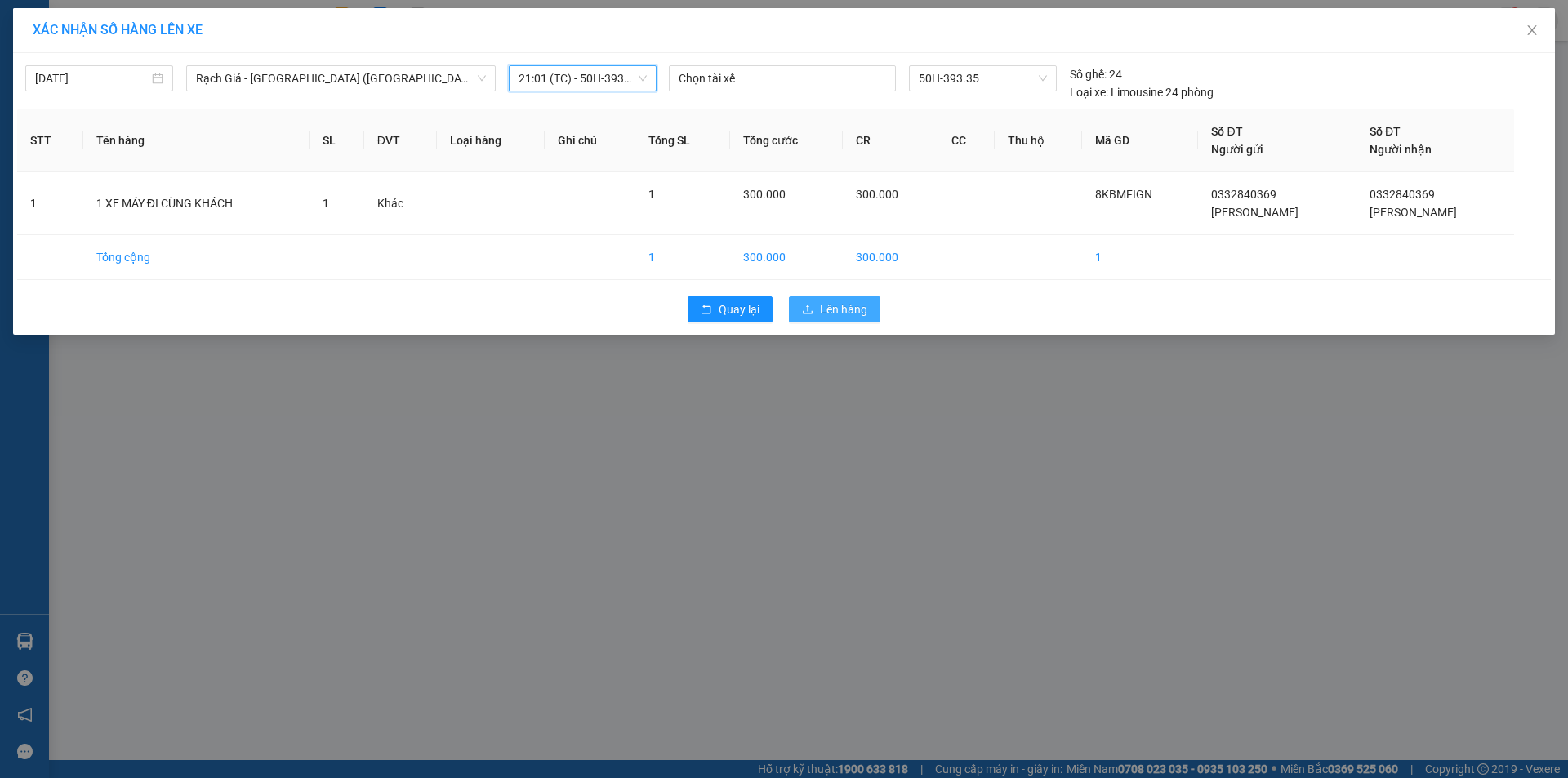
click at [847, 310] on span "Lên hàng" at bounding box center [844, 309] width 48 height 18
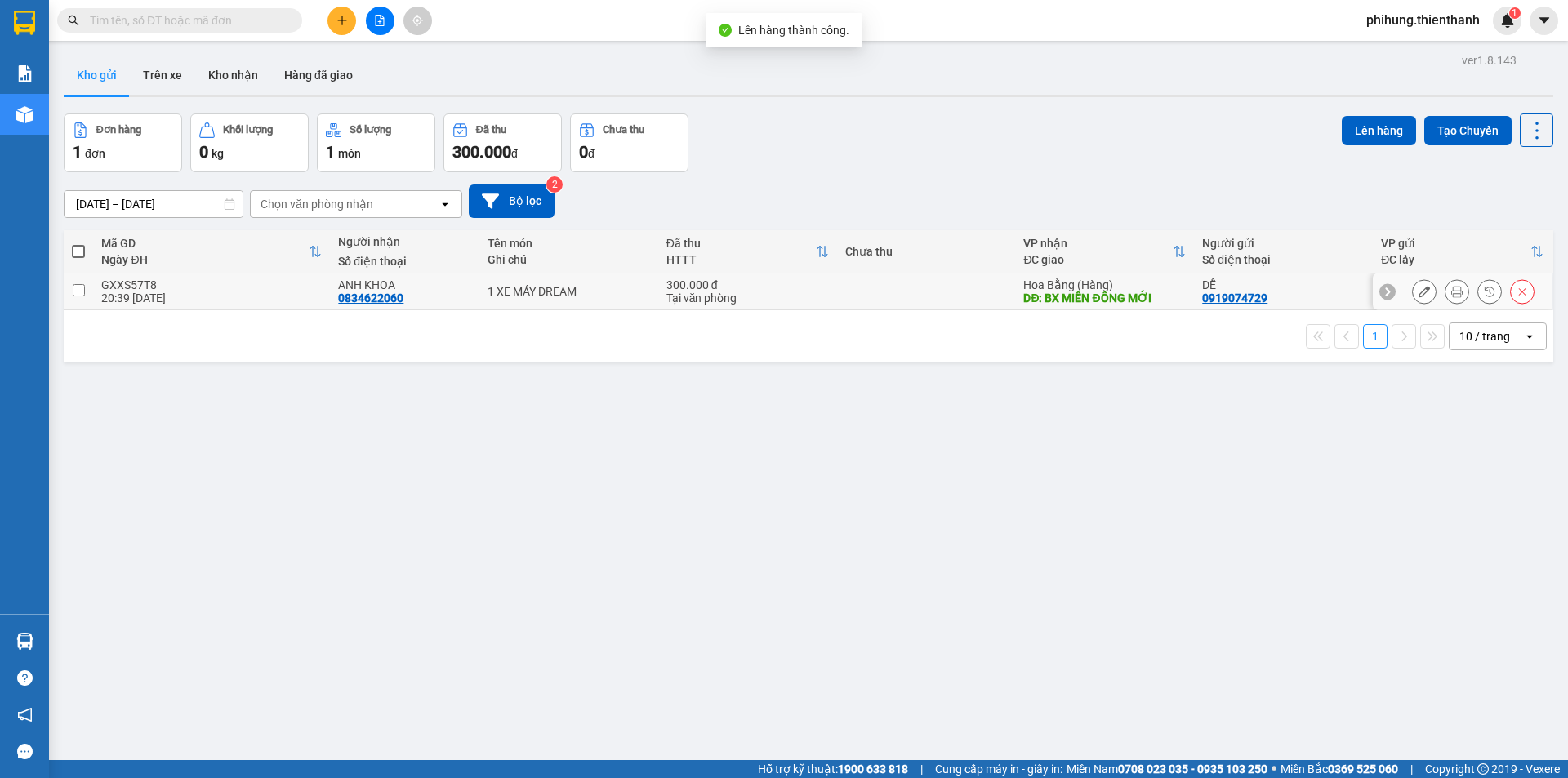
drag, startPoint x: 824, startPoint y: 286, endPoint x: 1043, endPoint y: 276, distance: 219.2
click at [822, 286] on td "300.000 đ Tại văn phòng" at bounding box center [748, 291] width 179 height 37
checkbox input "true"
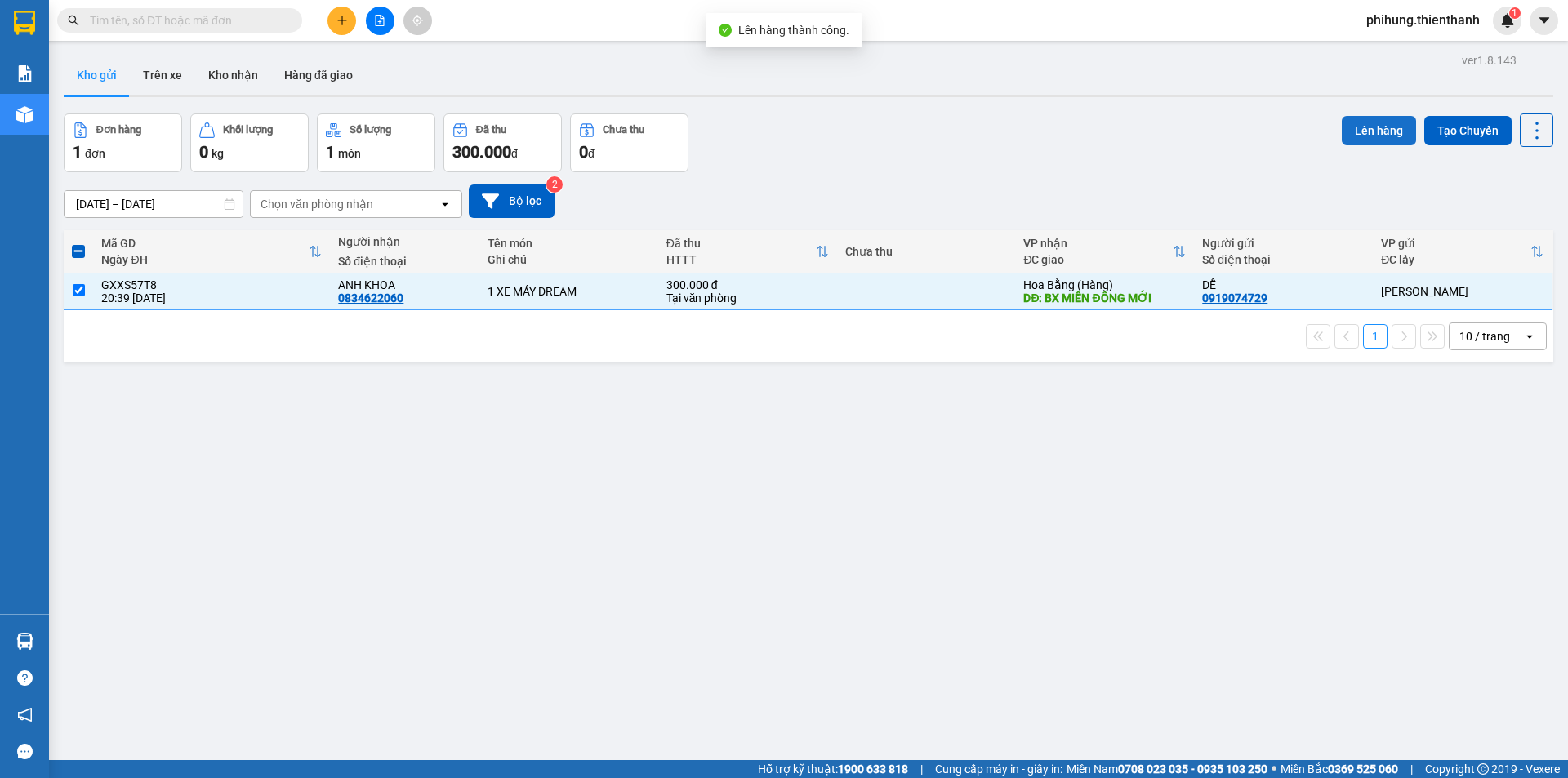
click at [1351, 130] on button "Lên hàng" at bounding box center [1379, 130] width 74 height 30
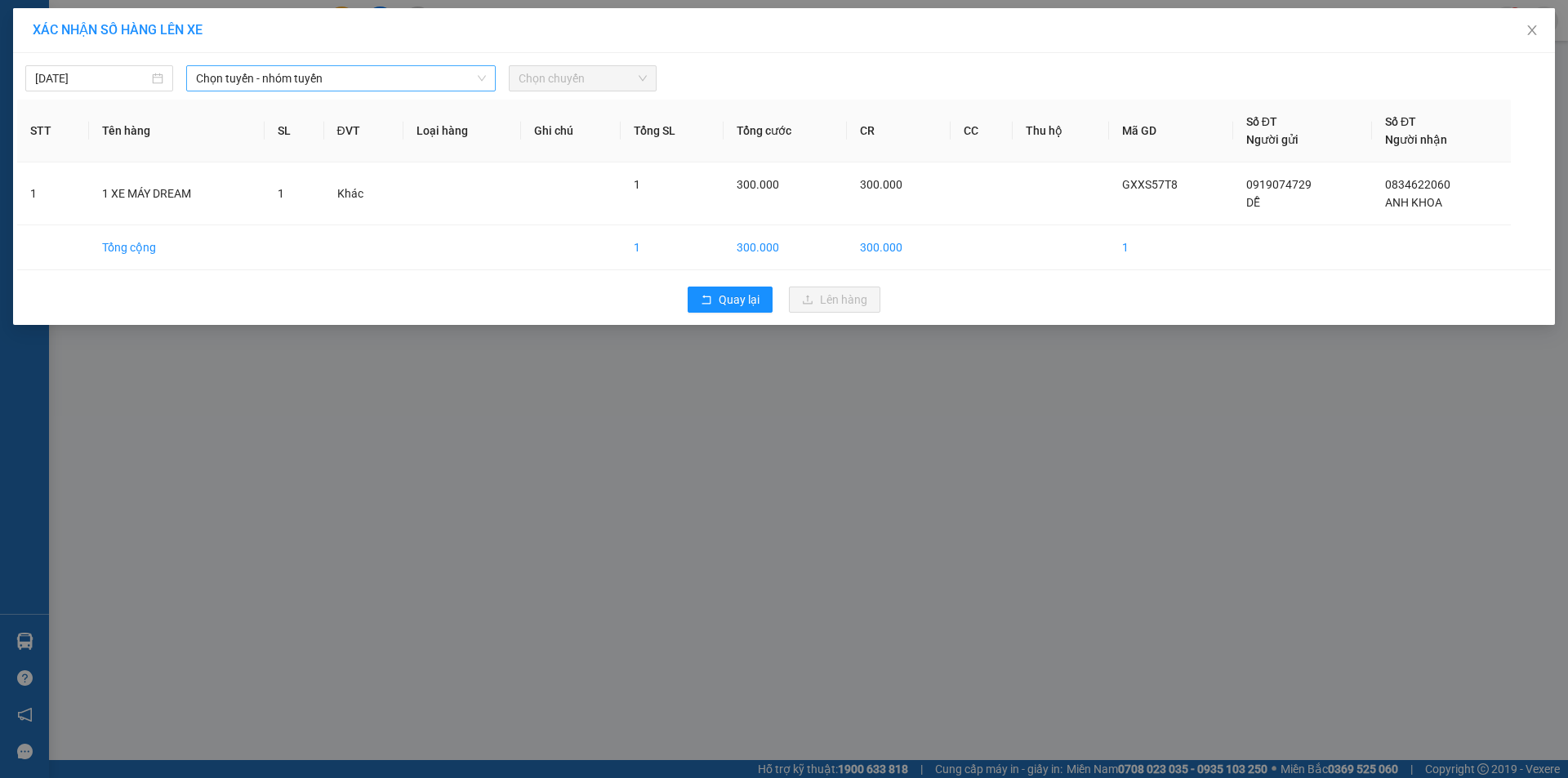
click at [273, 80] on span "Chọn tuyến - nhóm tuyến" at bounding box center [341, 78] width 290 height 25
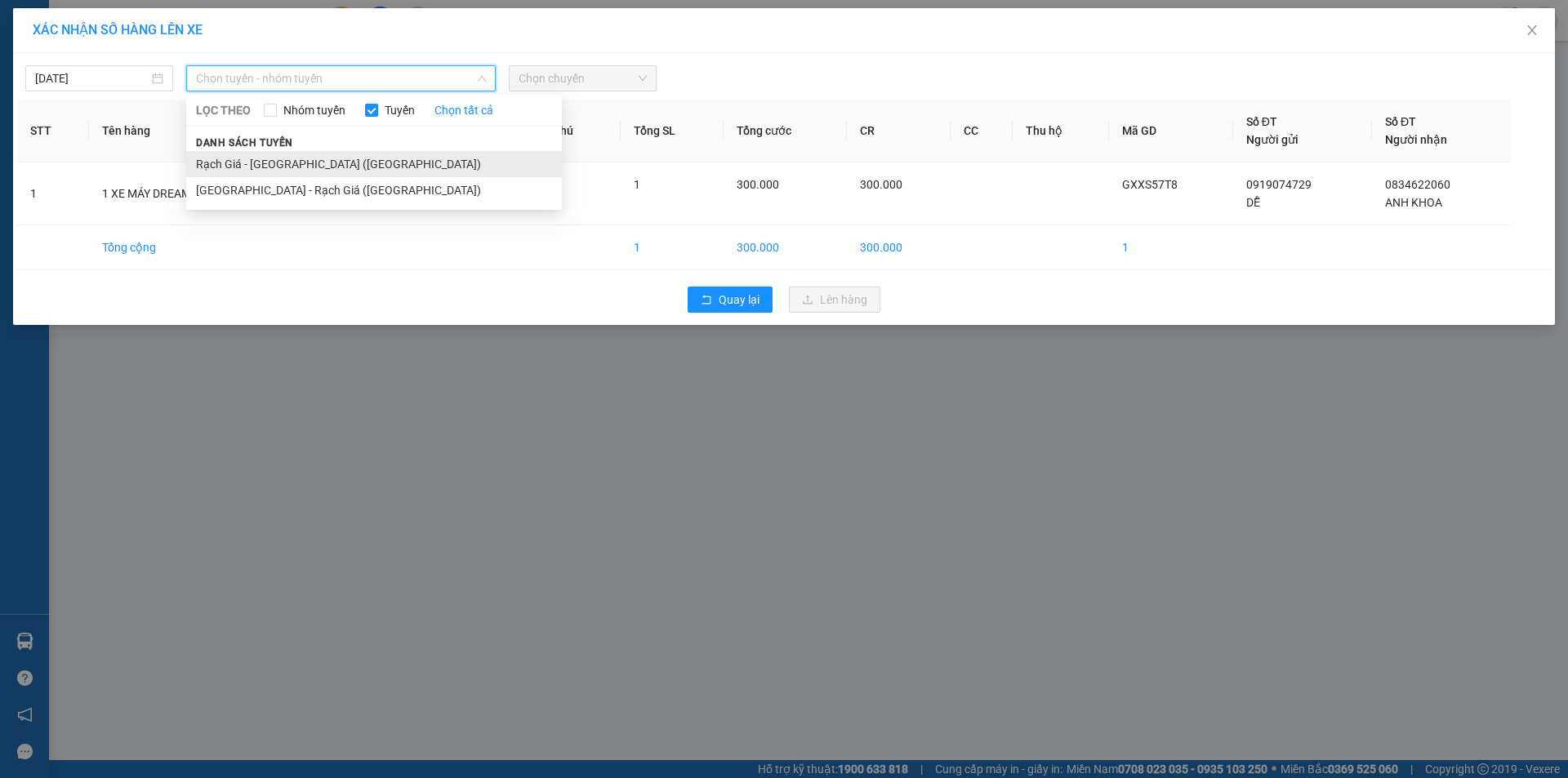
click at [274, 170] on li "Rạch Giá - [GEOGRAPHIC_DATA] ([GEOGRAPHIC_DATA])" at bounding box center [374, 164] width 376 height 26
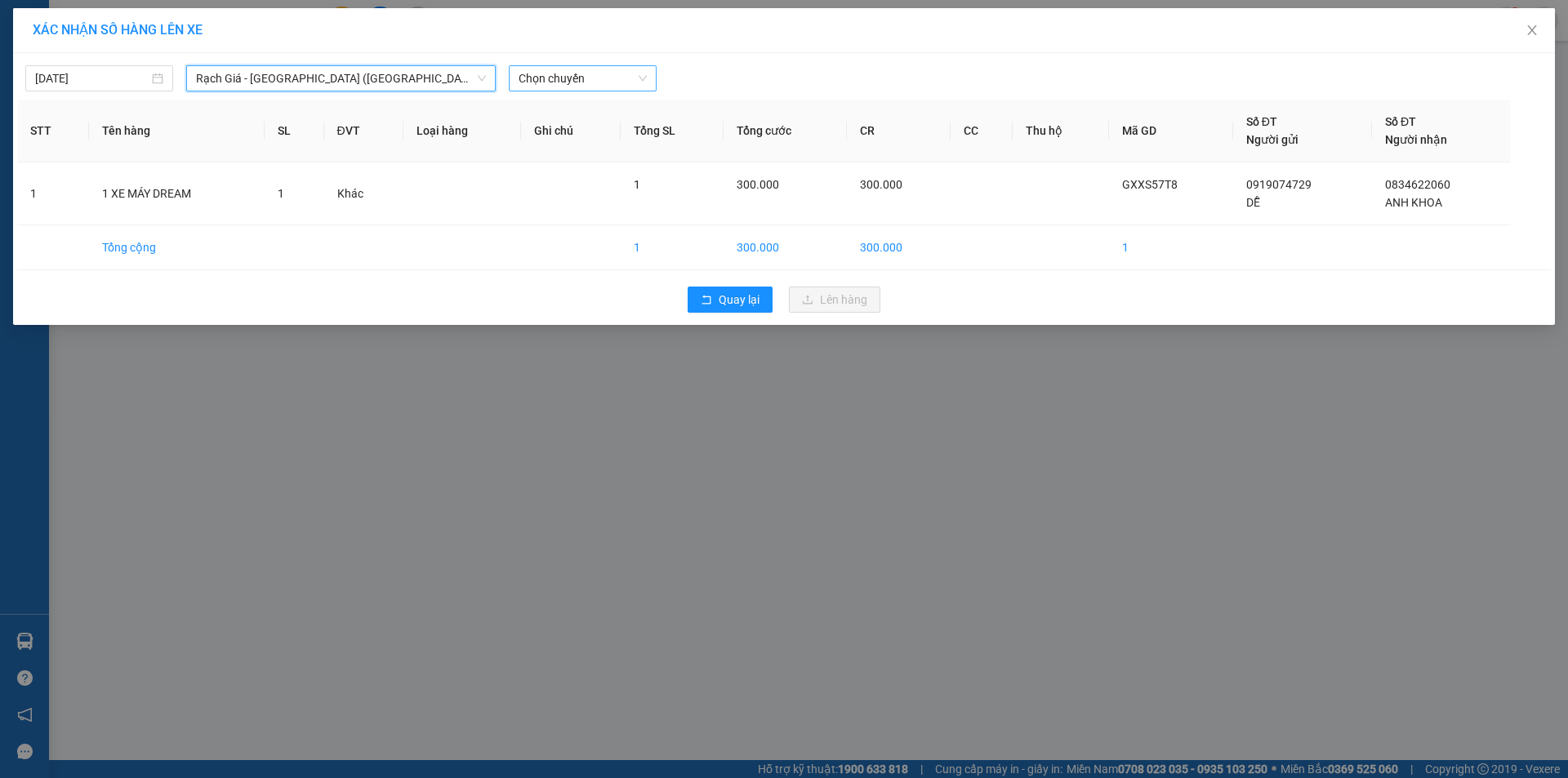
click at [597, 84] on span "Chọn chuyến" at bounding box center [583, 78] width 128 height 25
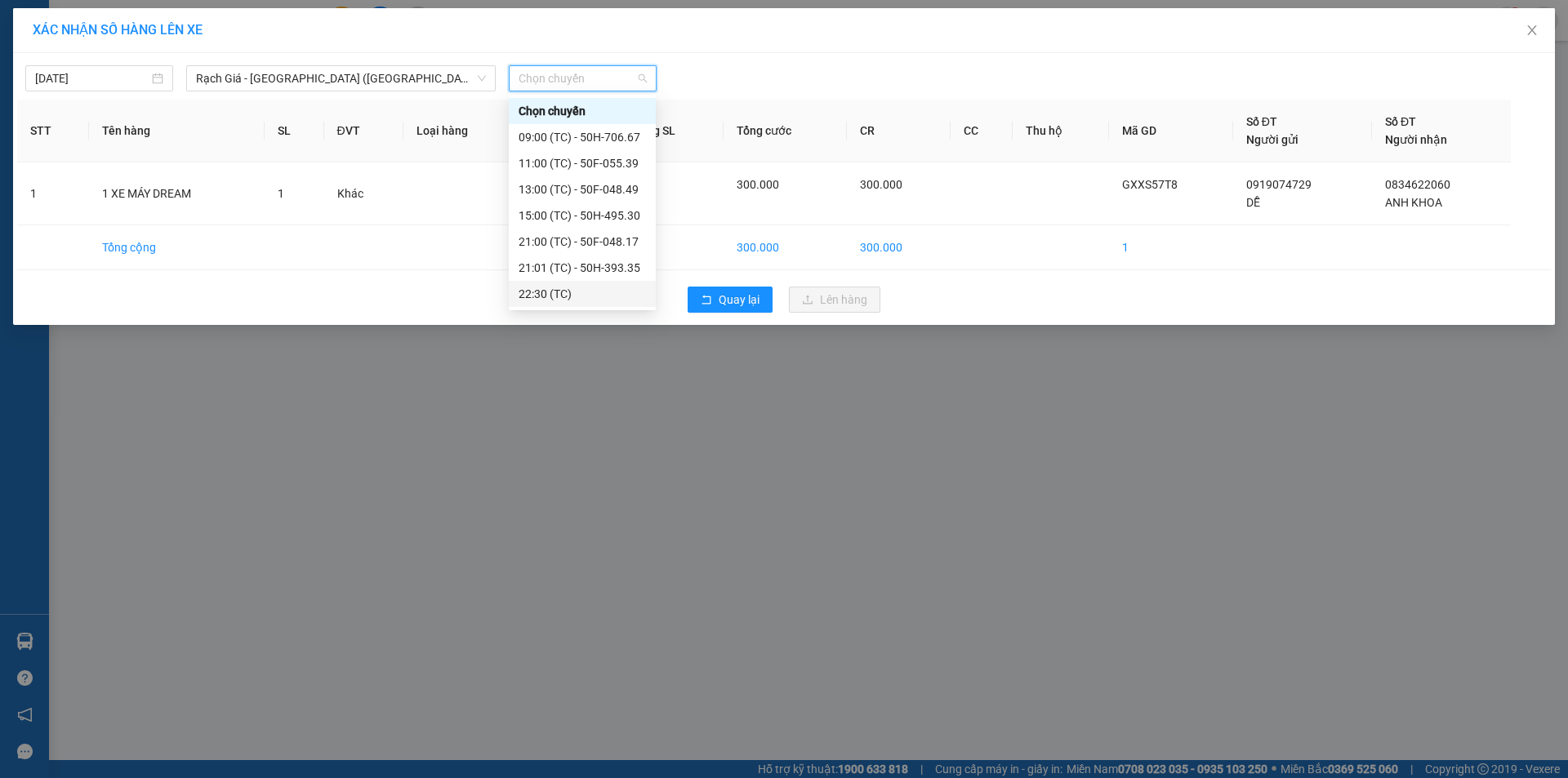
click at [586, 286] on div "22:30 (TC)" at bounding box center [583, 293] width 128 height 18
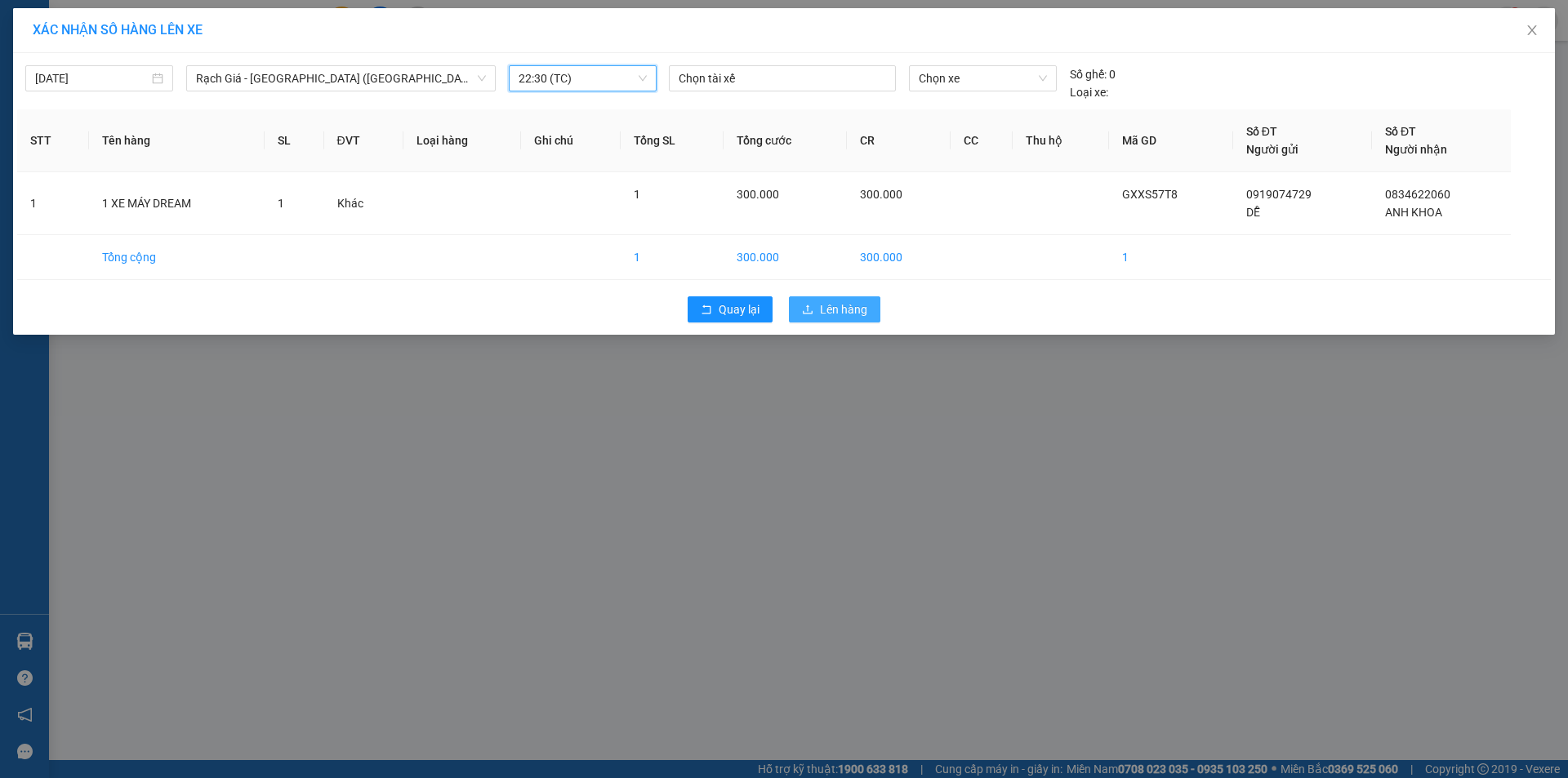
click at [842, 316] on span "Lên hàng" at bounding box center [844, 309] width 48 height 18
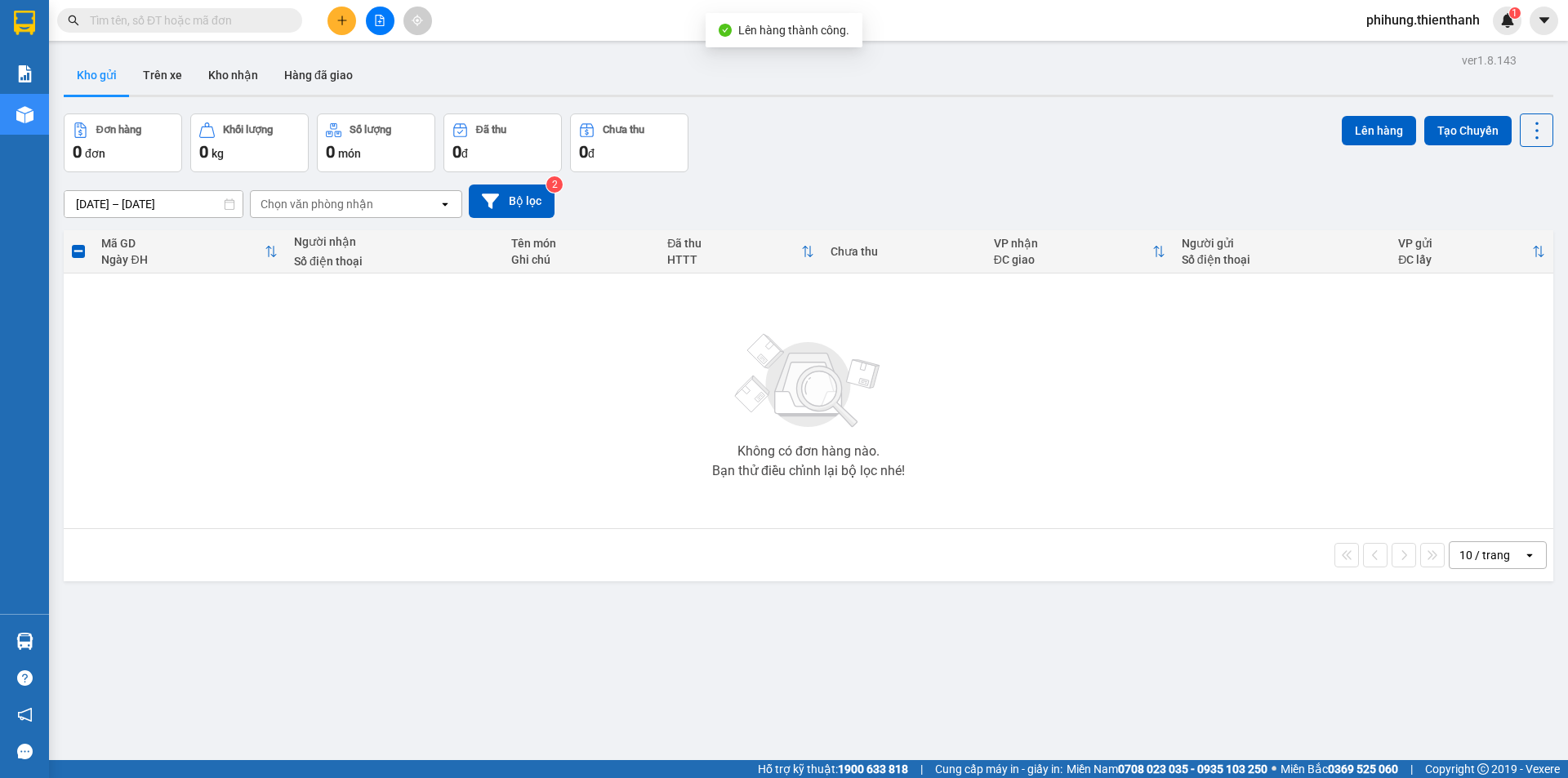
click at [376, 17] on icon "file-add" at bounding box center [380, 20] width 9 height 11
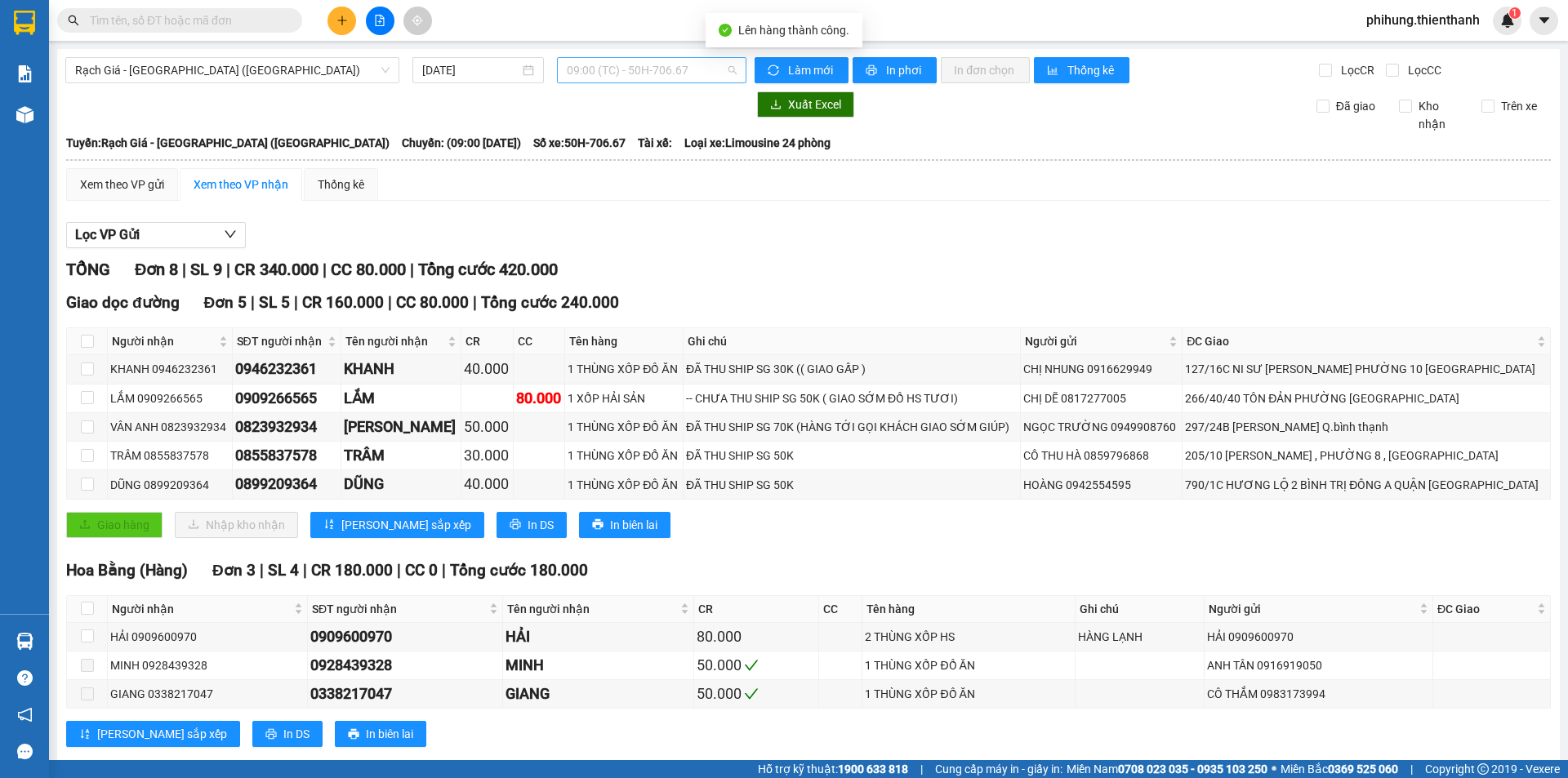
click at [613, 69] on span "09:00 (TC) - 50H-706.67" at bounding box center [651, 70] width 170 height 25
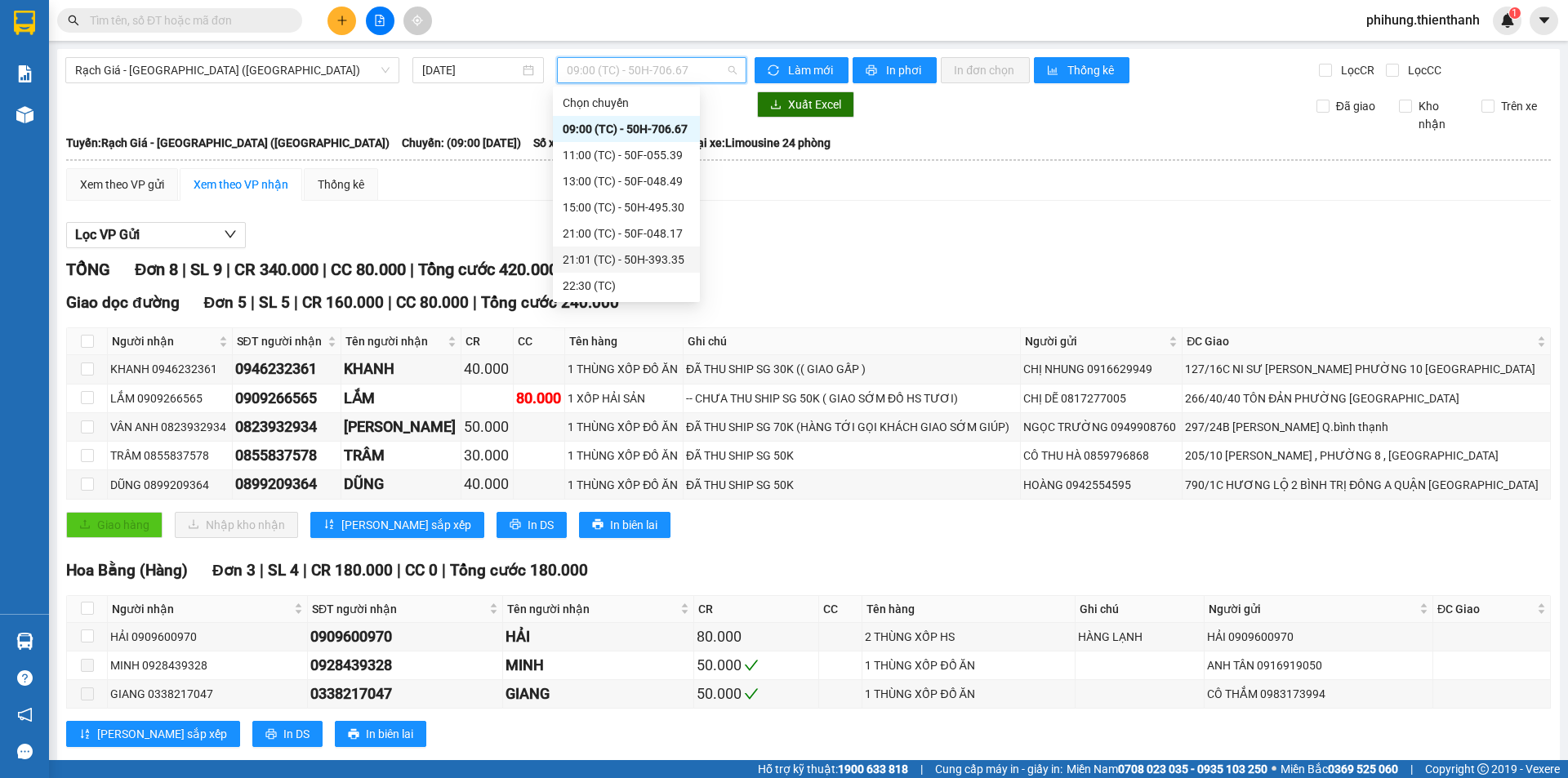
click at [614, 265] on div "21:01 (TC) - 50H-393.35" at bounding box center [626, 259] width 128 height 18
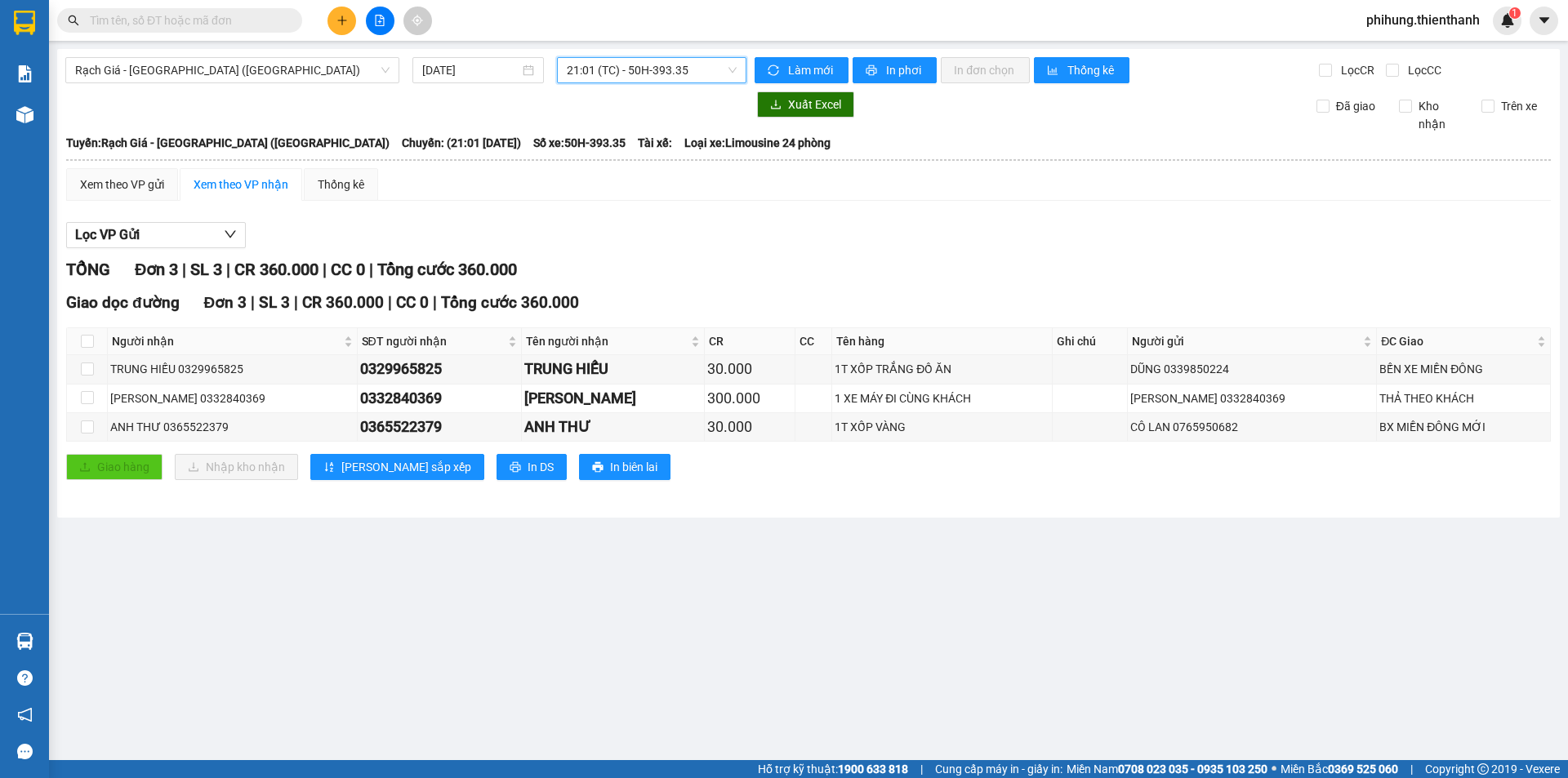
click at [606, 72] on span "21:01 (TC) - 50H-393.35" at bounding box center [651, 70] width 170 height 25
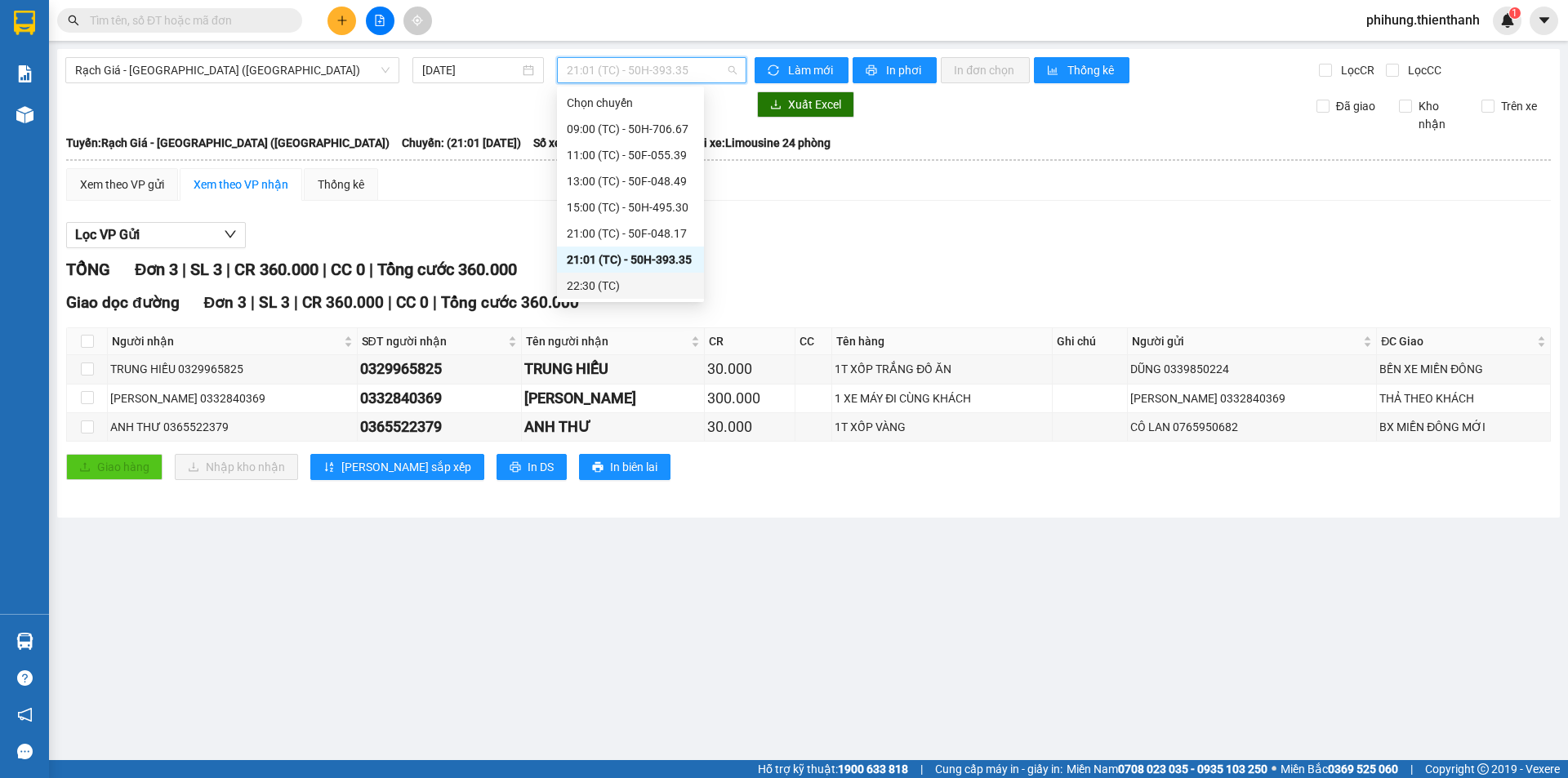
click at [629, 285] on div "22:30 (TC)" at bounding box center [631, 285] width 128 height 18
